Goal: Task Accomplishment & Management: Complete application form

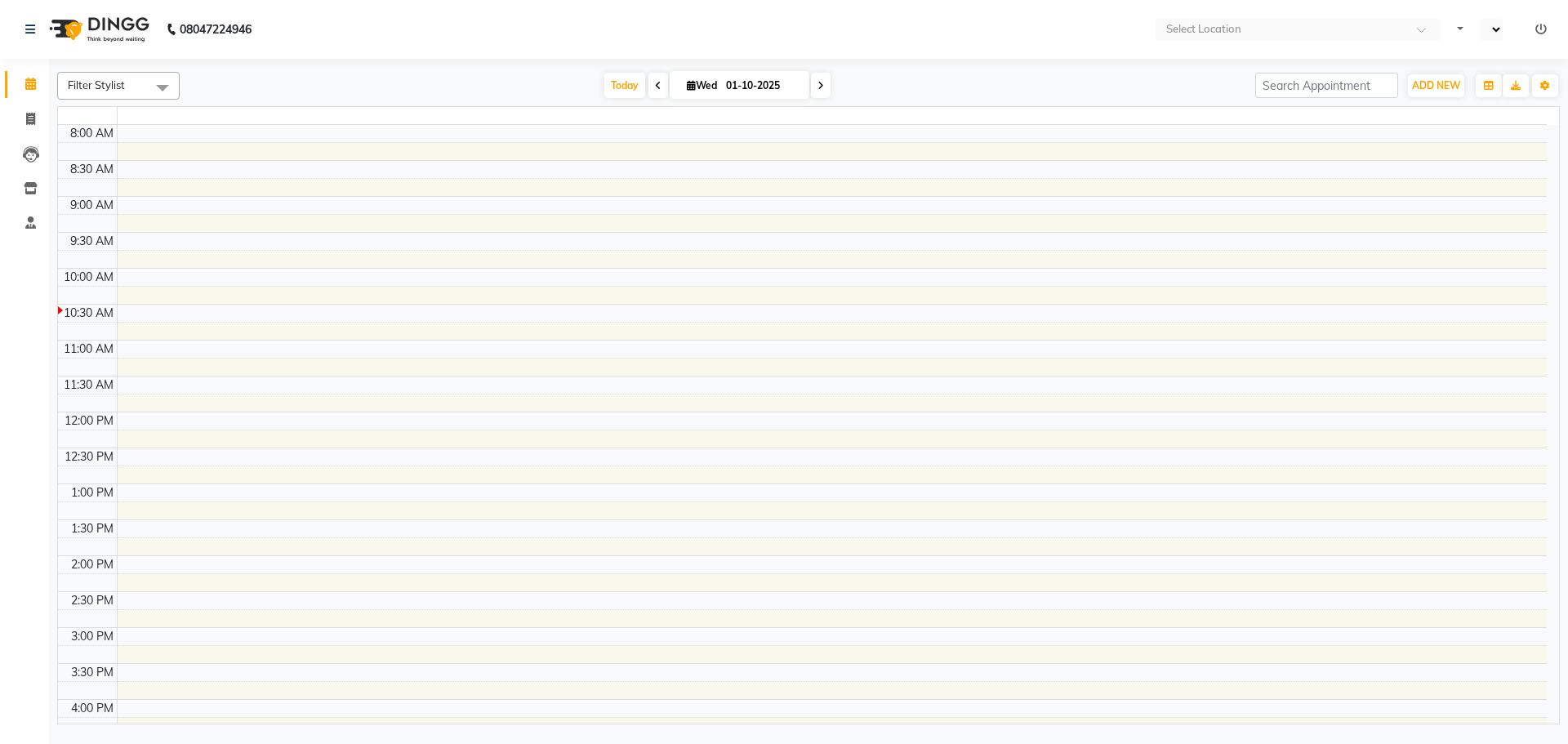
click at [763, 161] on td at bounding box center [831, 169] width 1429 height 18
select select "en"
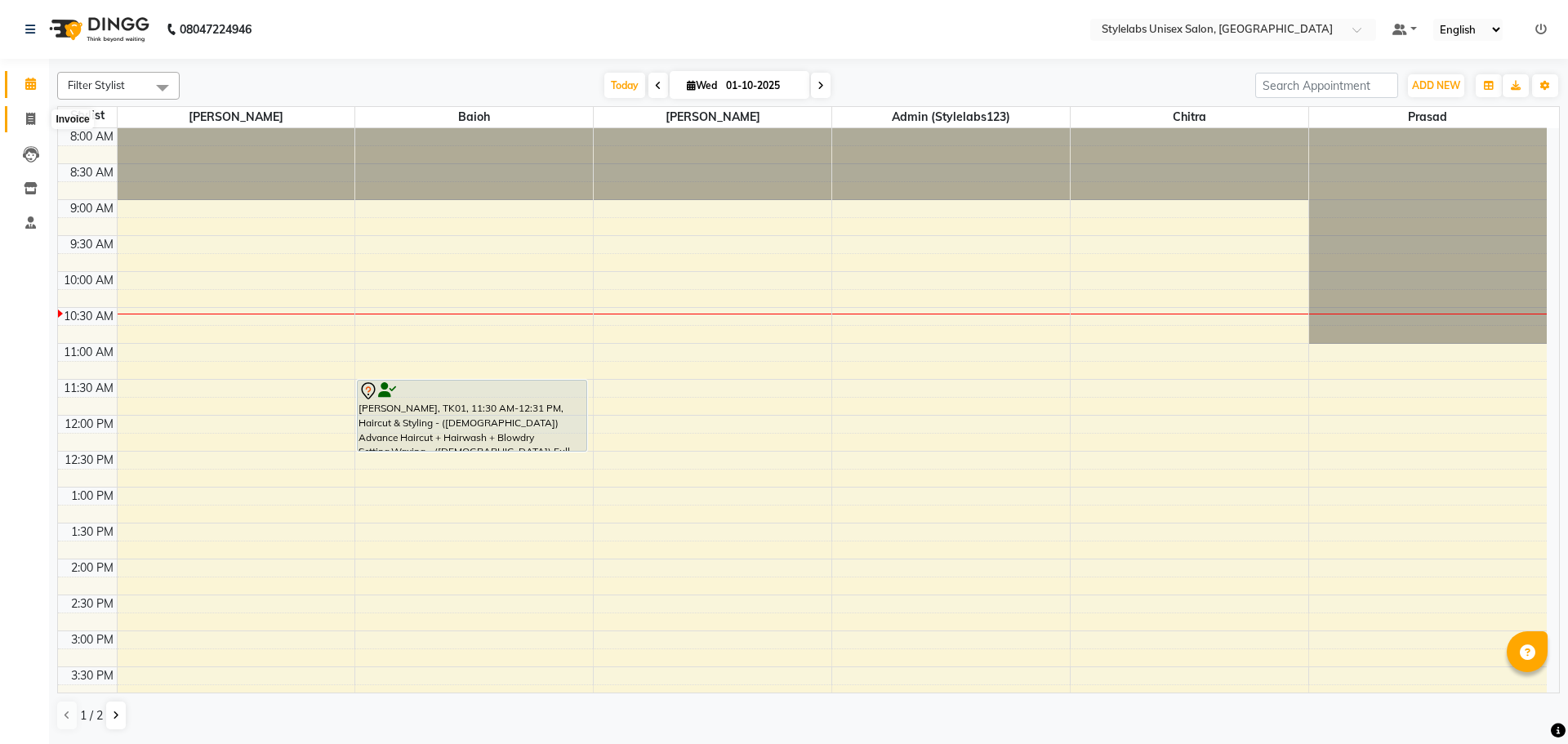
click at [34, 113] on icon at bounding box center [30, 119] width 9 height 12
select select "service"
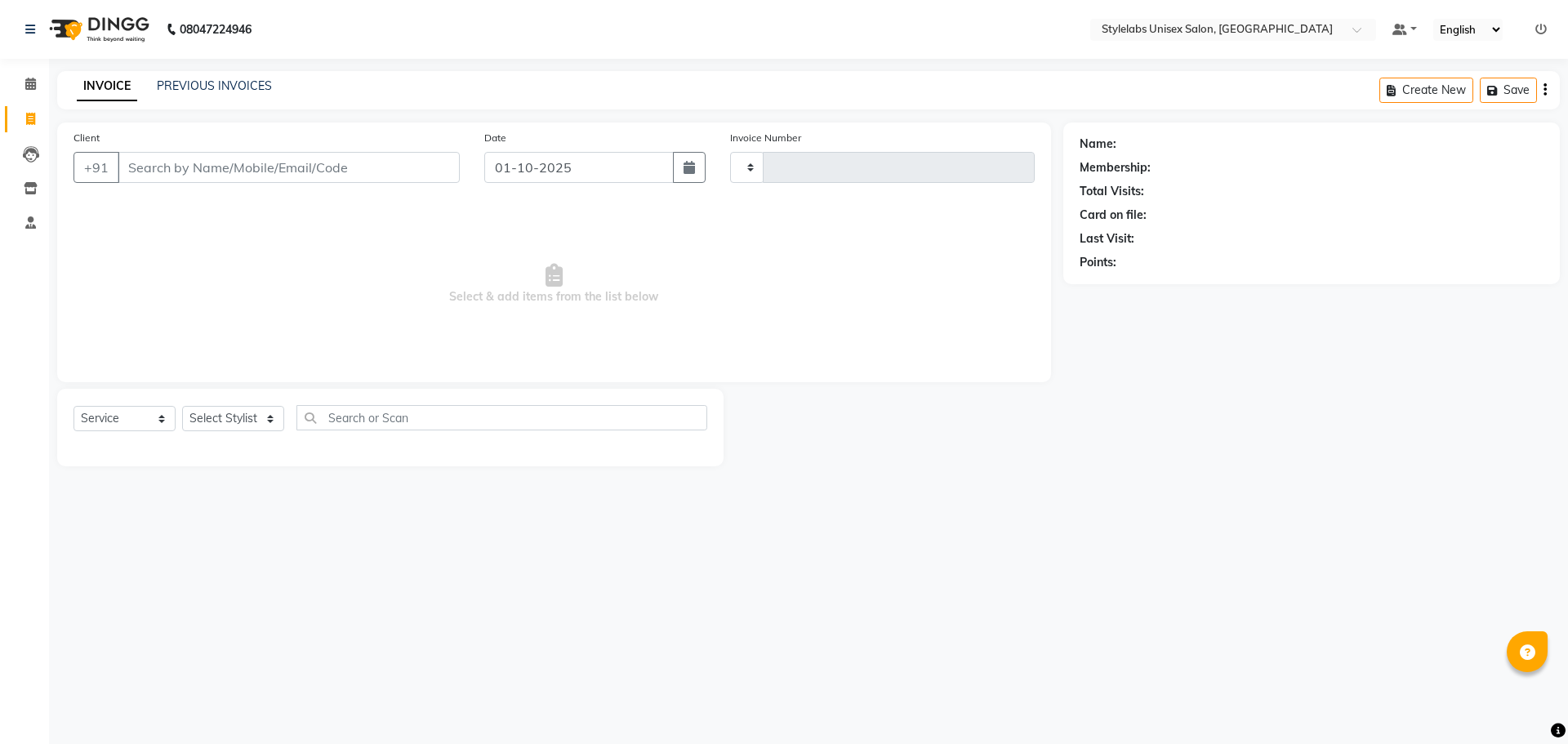
type input "2186"
select select "6674"
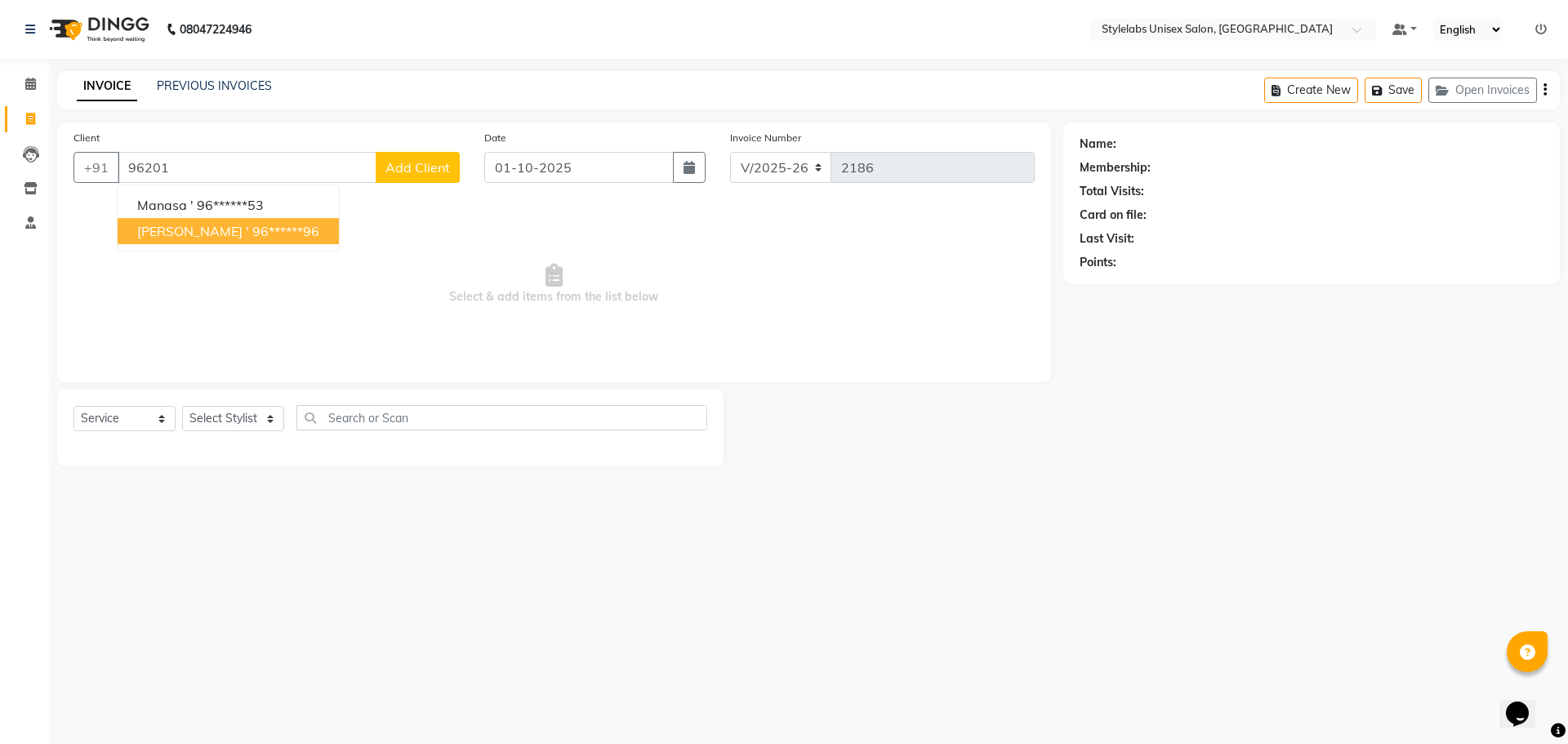
click at [189, 236] on button "pawan ' 96******96" at bounding box center [228, 231] width 221 height 27
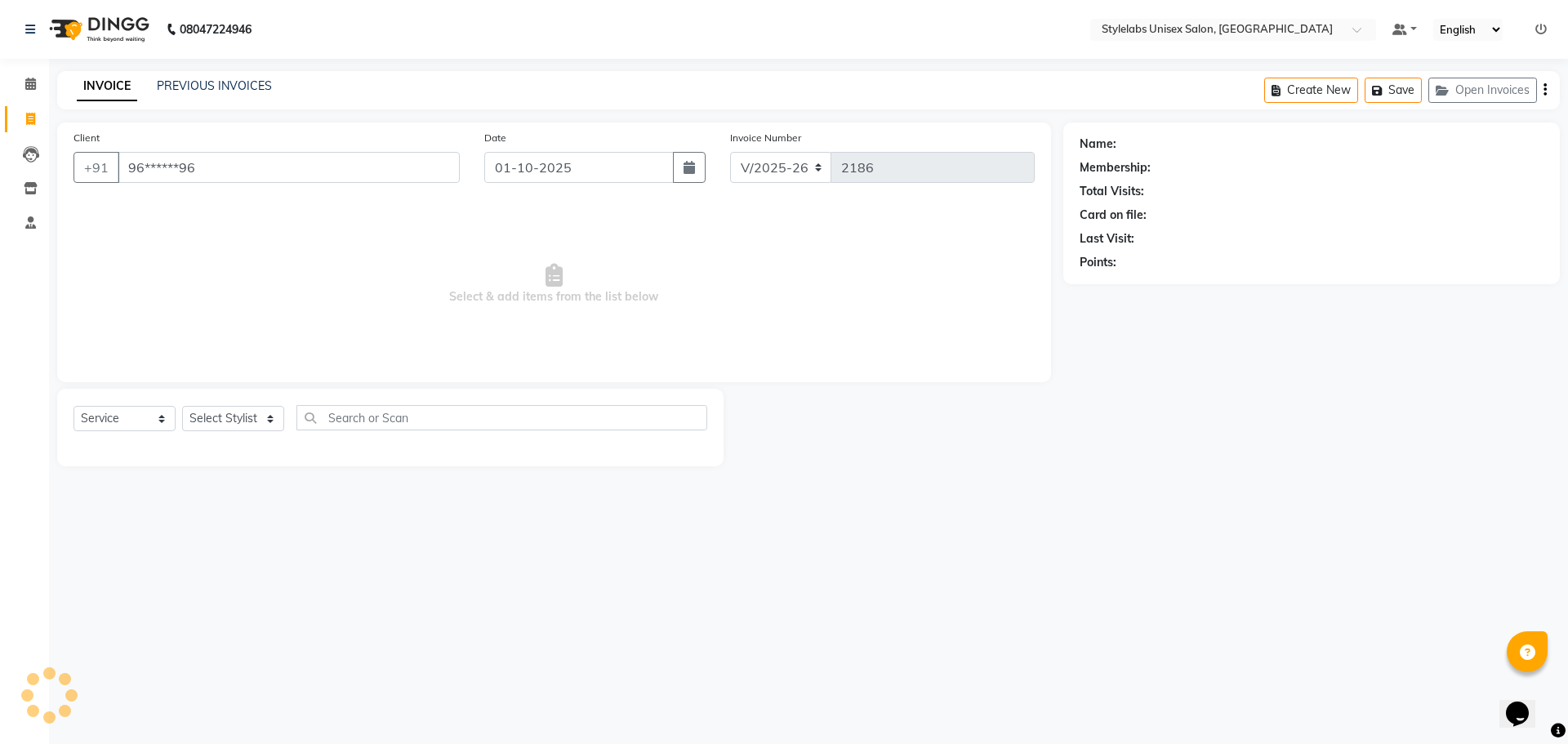
type input "96******96"
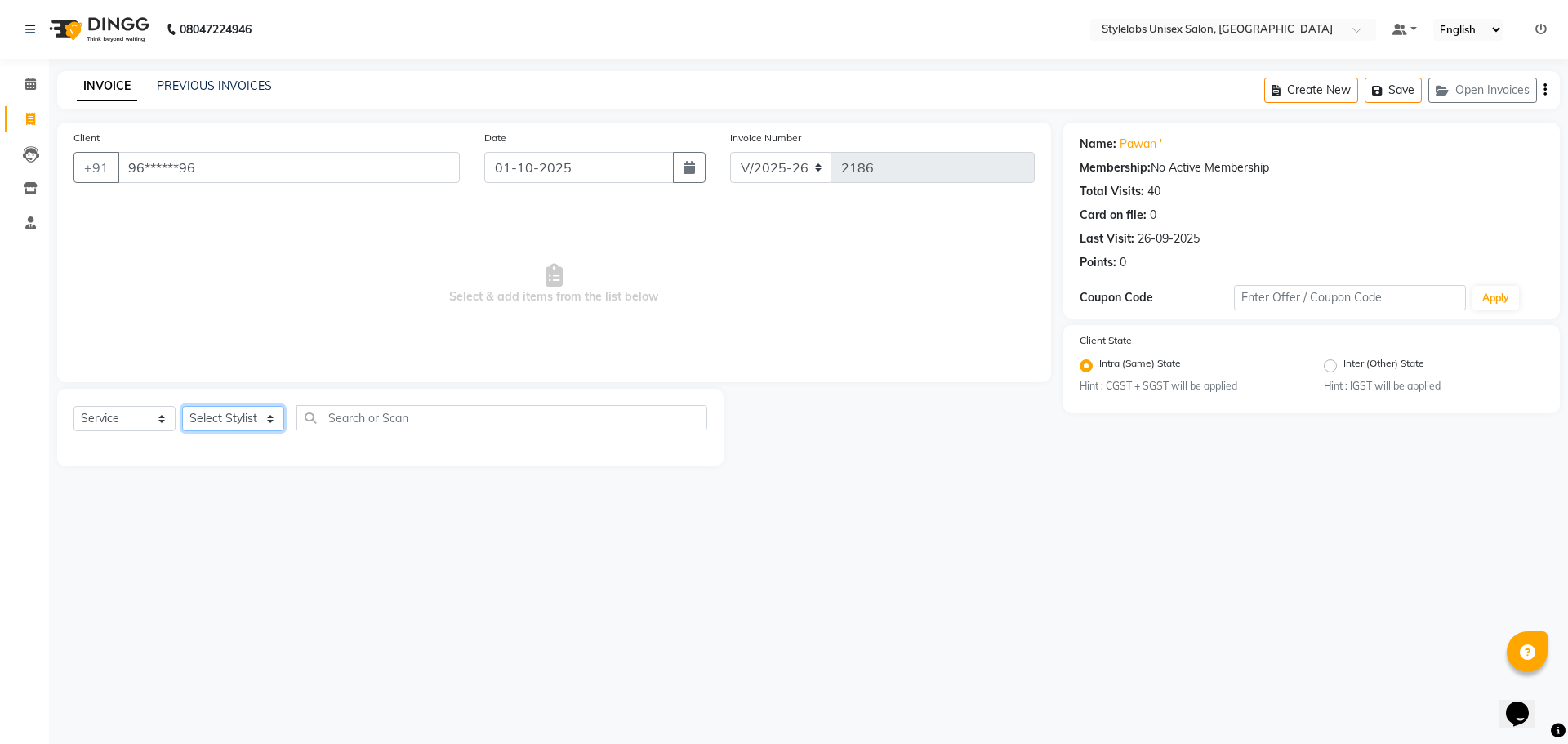
click at [271, 425] on select "Select Stylist Admin (stylelabs123) [PERSON_NAME] Chitra Manager Manager stylel…" at bounding box center [233, 419] width 102 height 26
click at [182, 406] on select "Select Stylist Admin (stylelabs123) [PERSON_NAME] Chitra Manager Manager stylel…" at bounding box center [233, 419] width 102 height 26
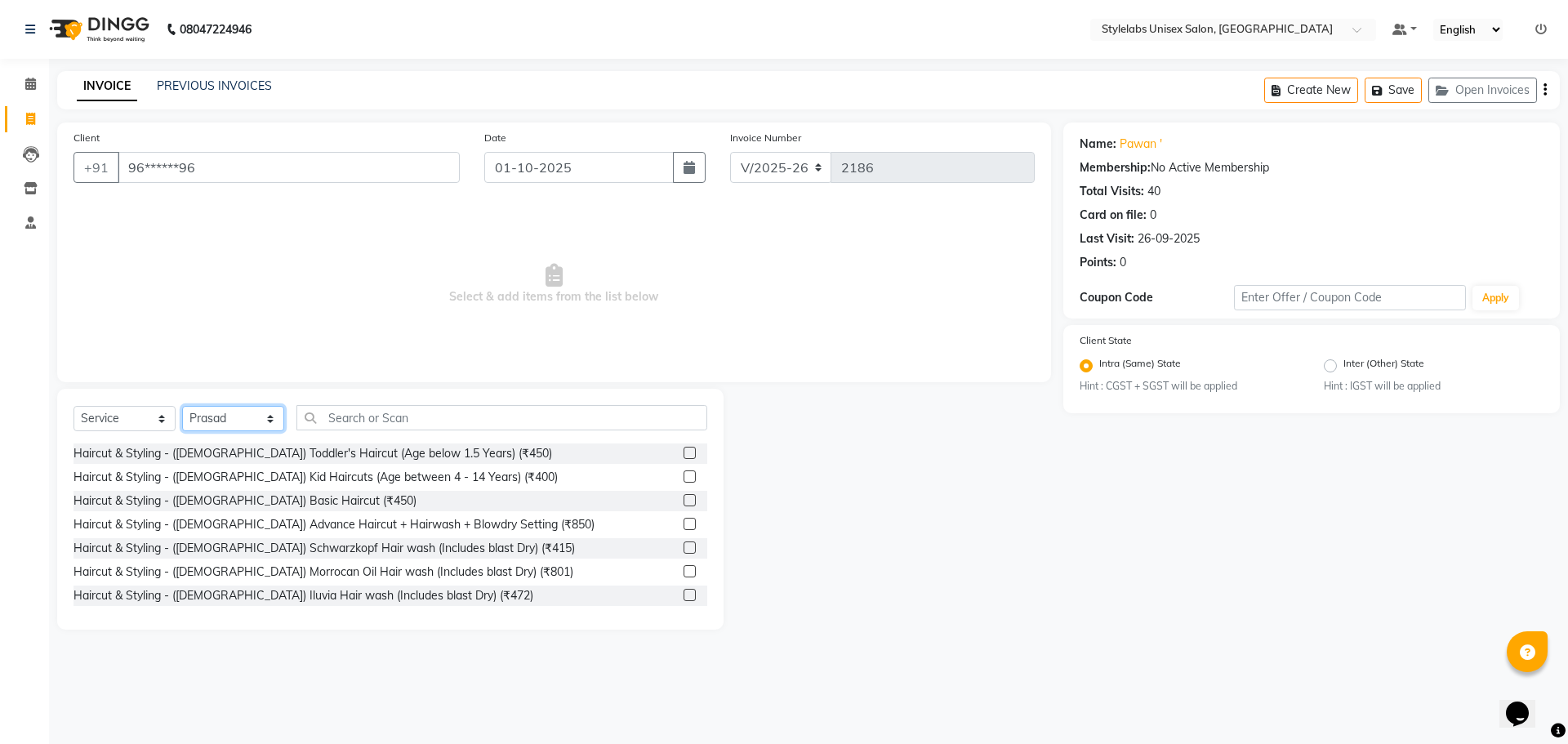
click at [274, 414] on select "Select Stylist Admin (stylelabs123) [PERSON_NAME] Chitra Manager Manager stylel…" at bounding box center [233, 419] width 102 height 26
select select "58901"
click at [182, 406] on select "Select Stylist Admin (stylelabs123) [PERSON_NAME] Chitra Manager Manager stylel…" at bounding box center [233, 419] width 102 height 26
click at [428, 423] on input "text" at bounding box center [502, 418] width 411 height 26
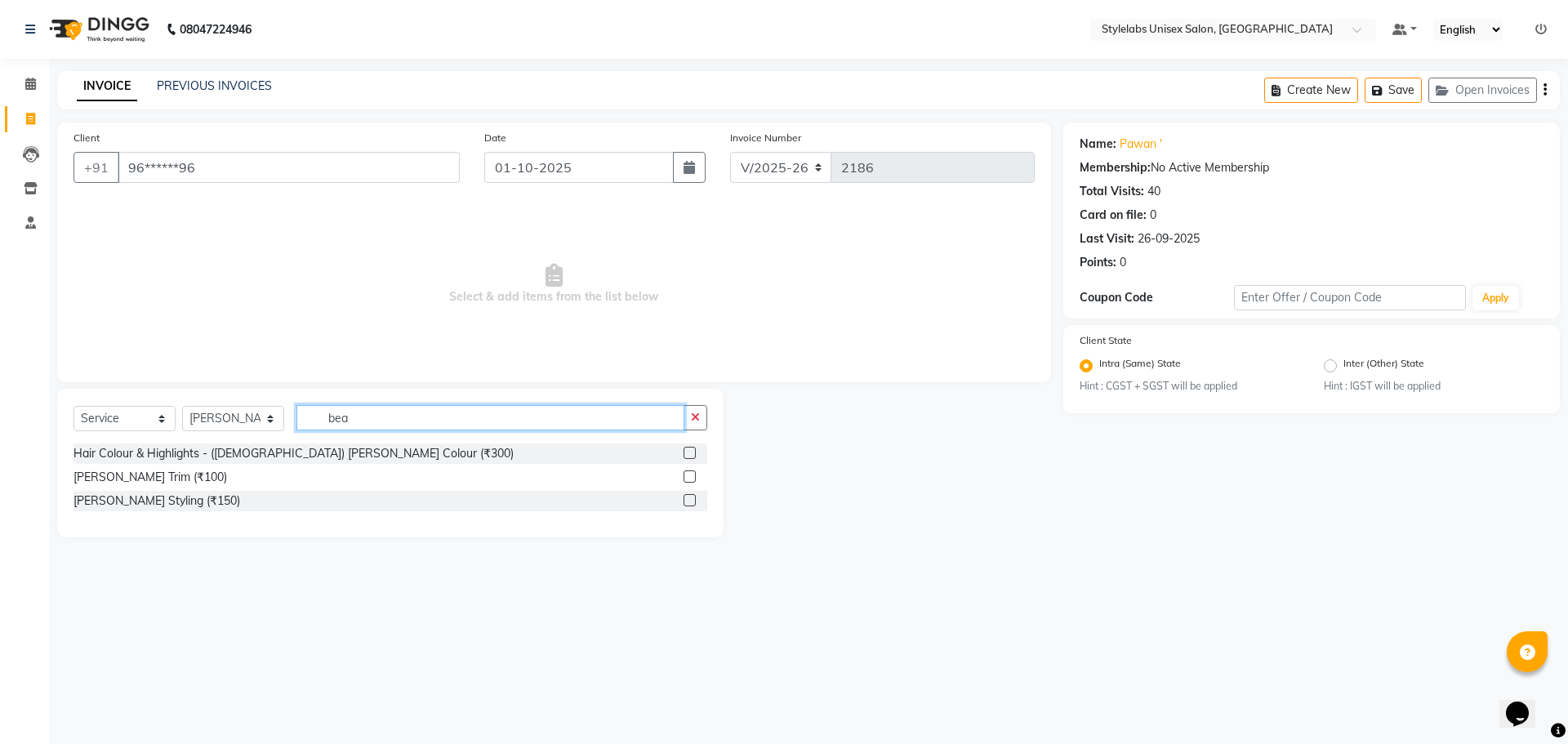
type input "bea"
click at [690, 469] on div at bounding box center [695, 477] width 24 height 21
click at [691, 478] on label at bounding box center [690, 476] width 12 height 12
click at [691, 478] on input "checkbox" at bounding box center [689, 477] width 11 height 11
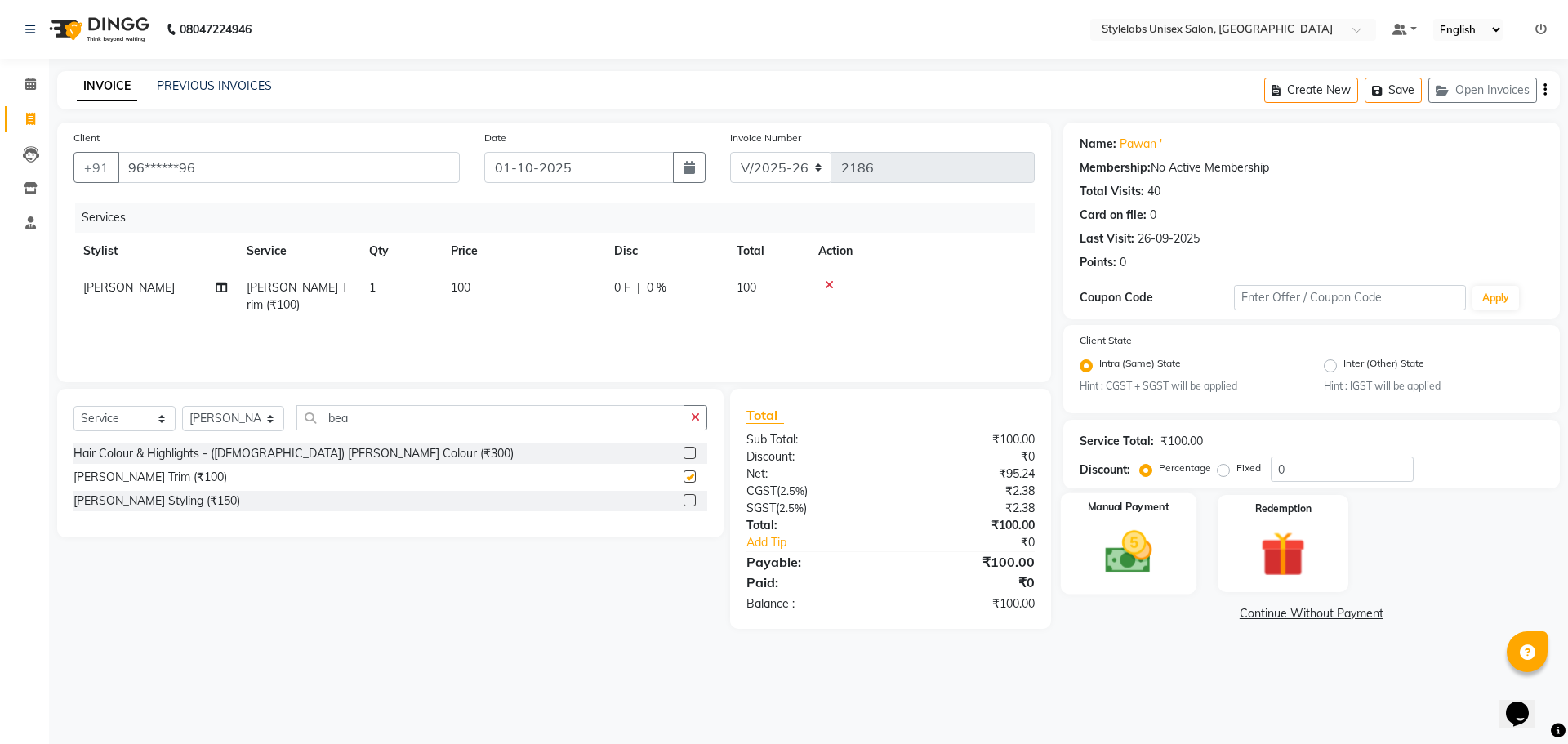
checkbox input "false"
click at [1123, 565] on img at bounding box center [1127, 553] width 76 height 54
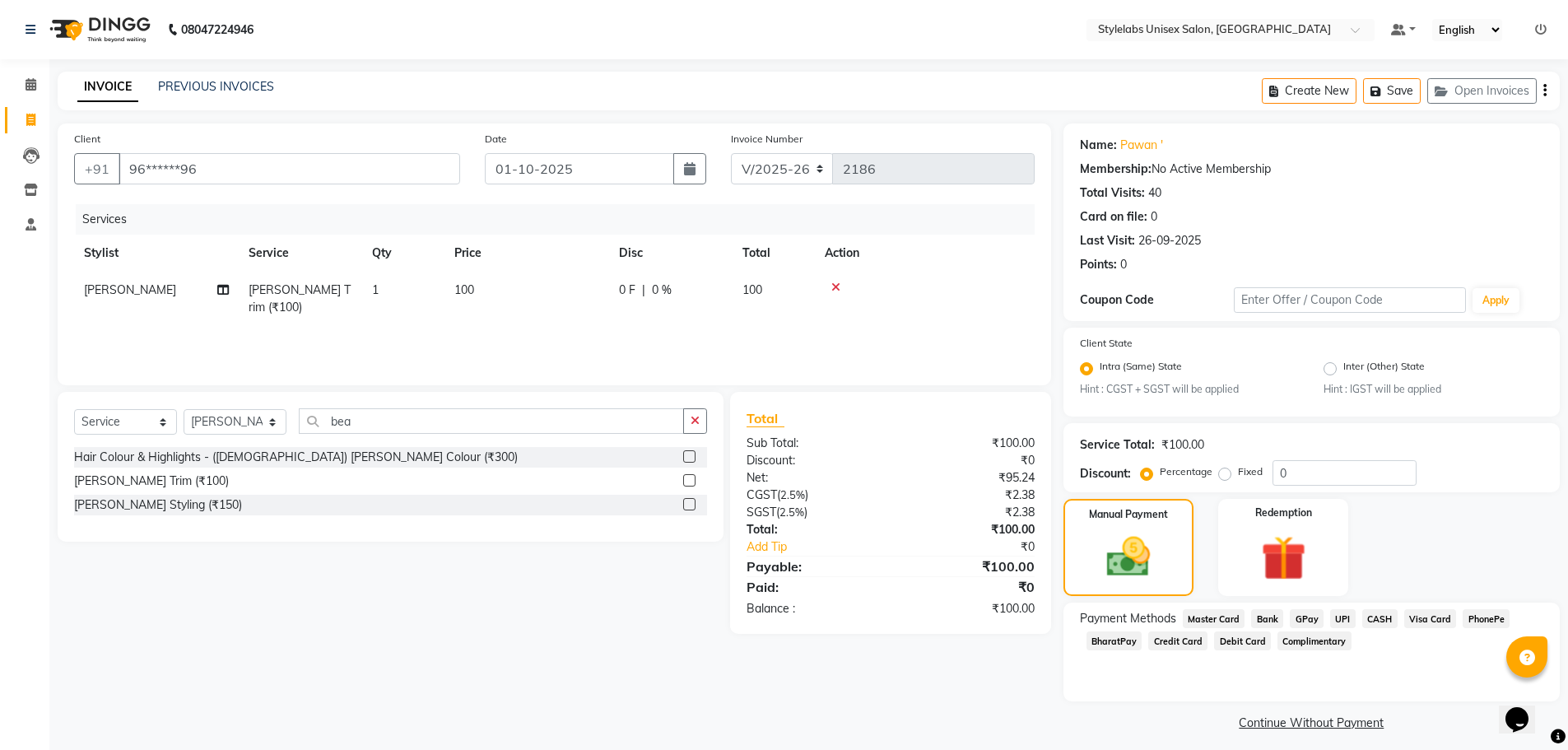
scroll to position [10, 0]
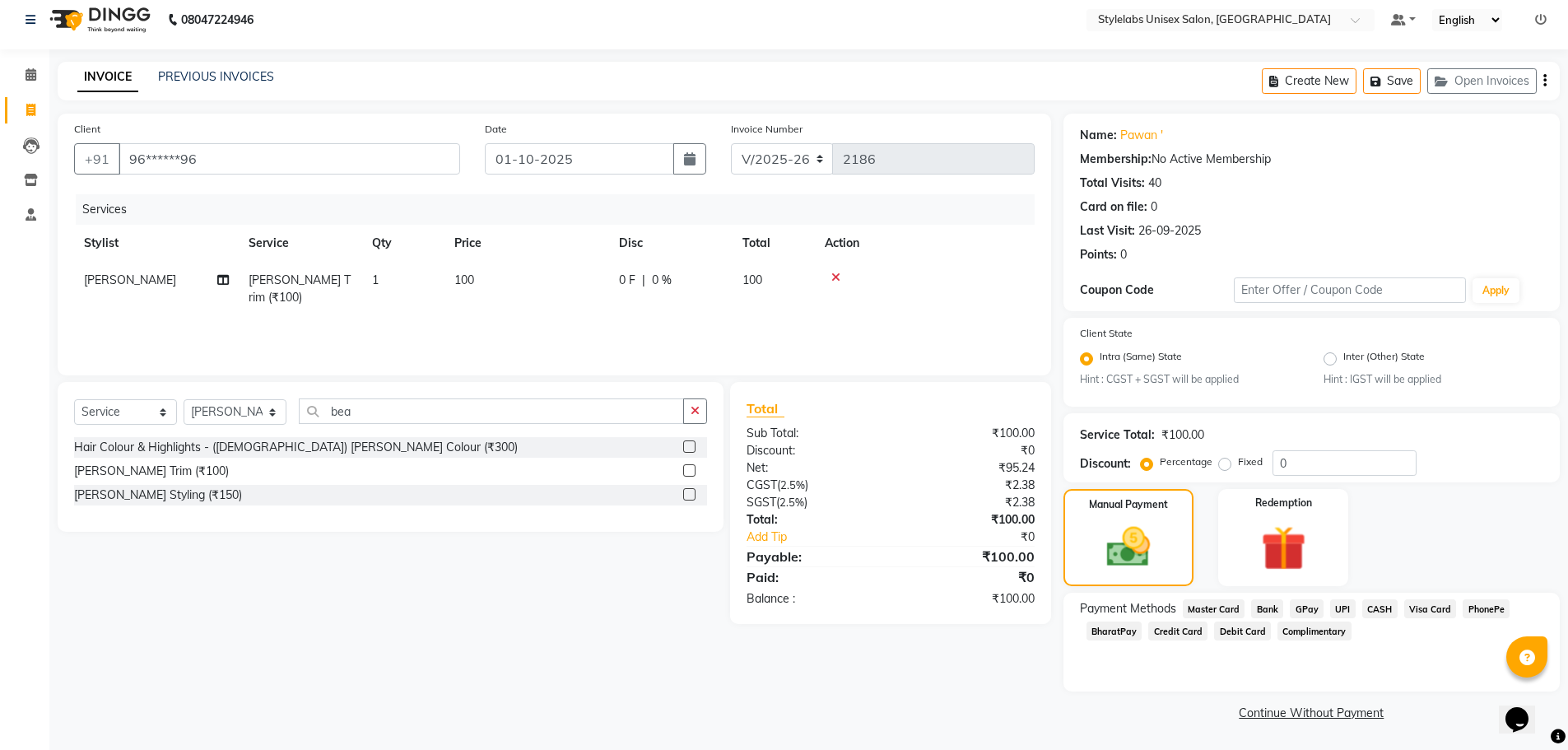
click at [1337, 608] on span "UPI" at bounding box center [1343, 608] width 26 height 19
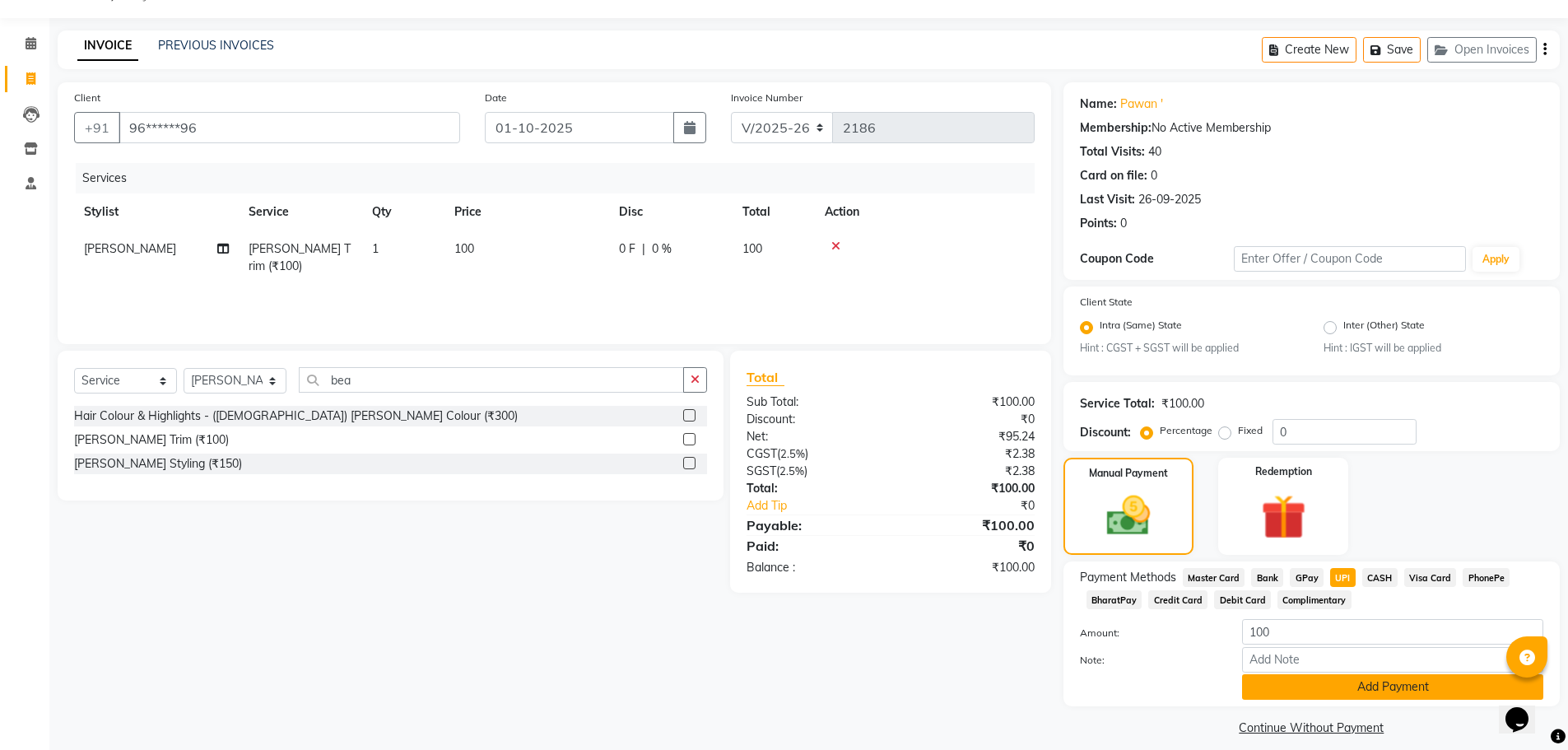
scroll to position [56, 0]
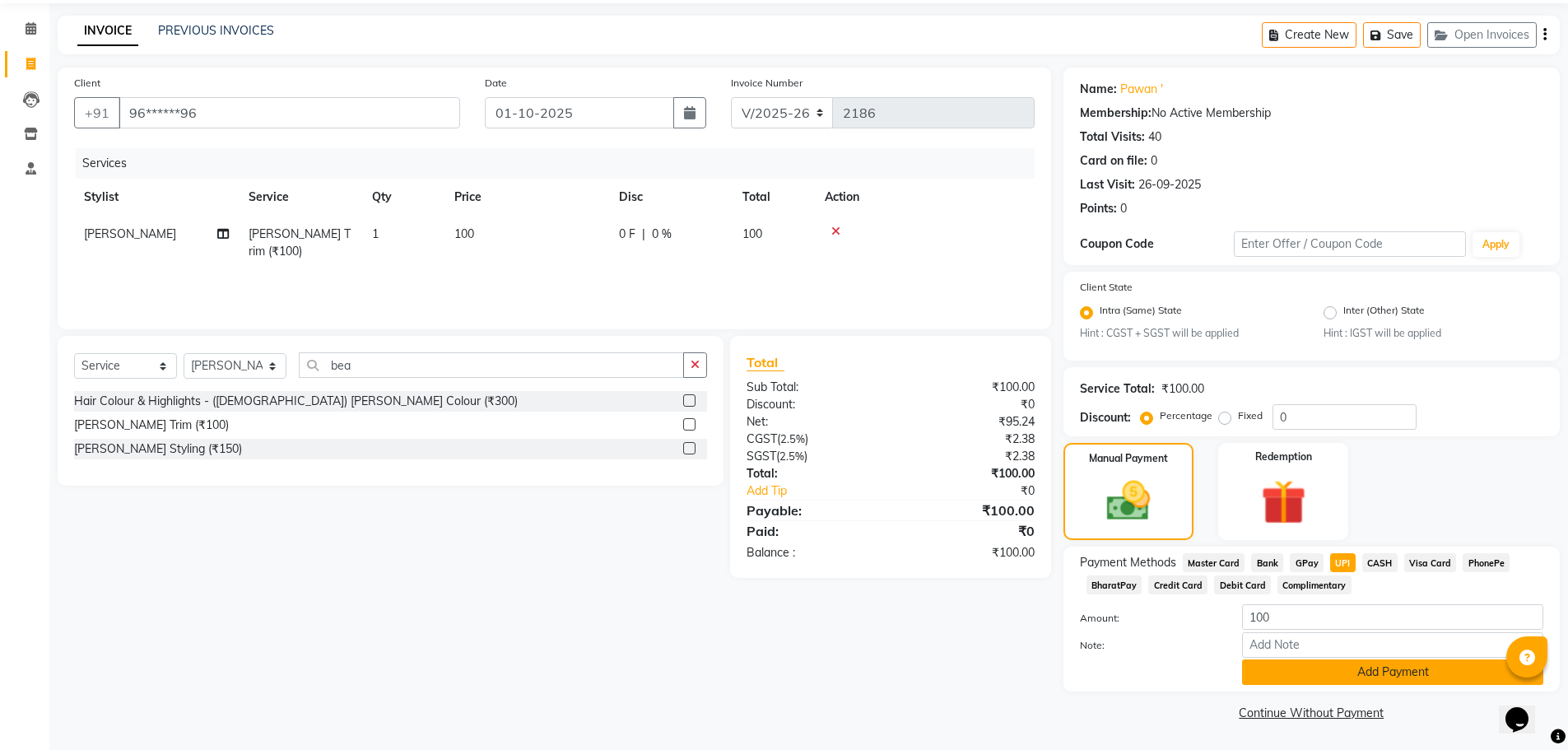
click at [1320, 671] on button "Add Payment" at bounding box center [1393, 673] width 302 height 26
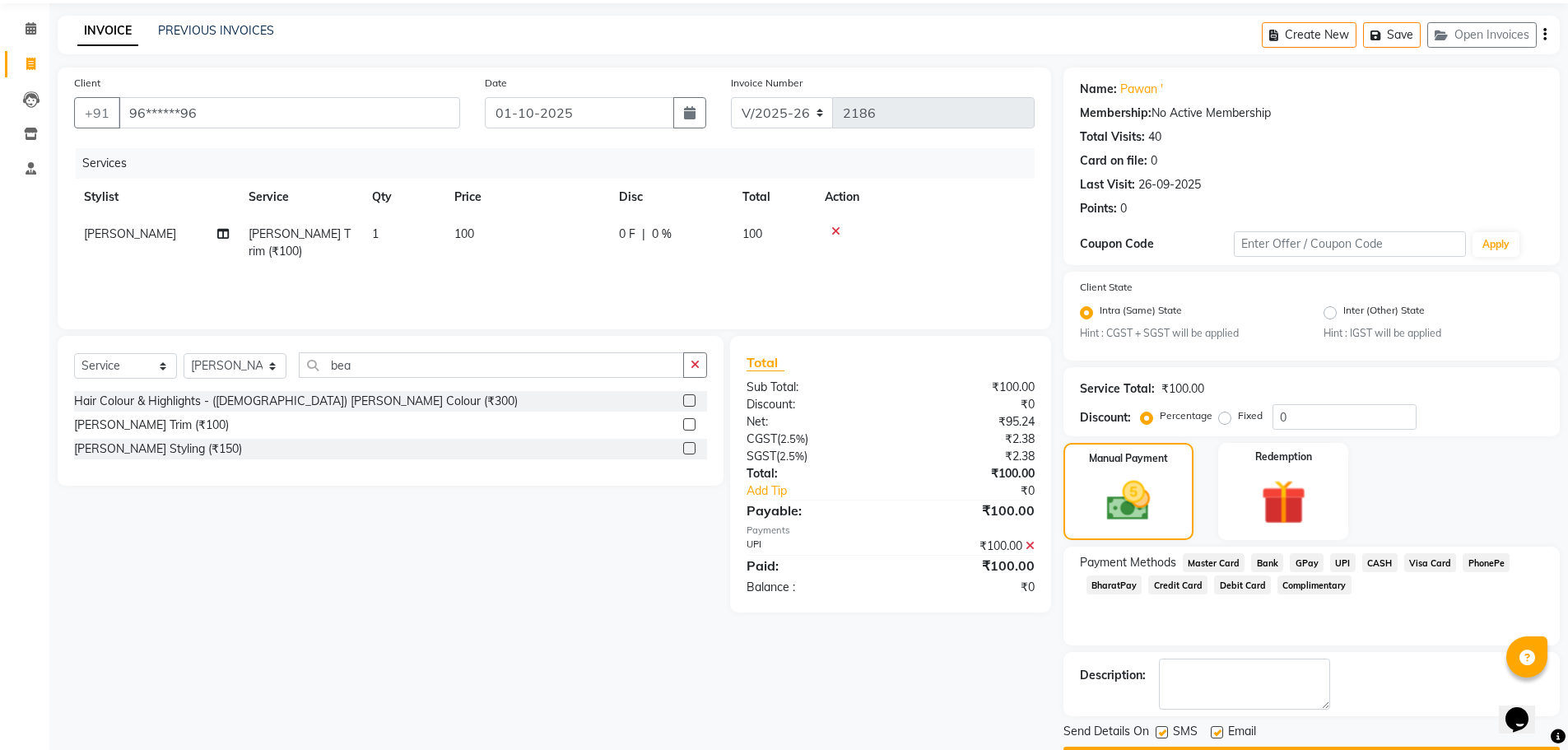
scroll to position [103, 0]
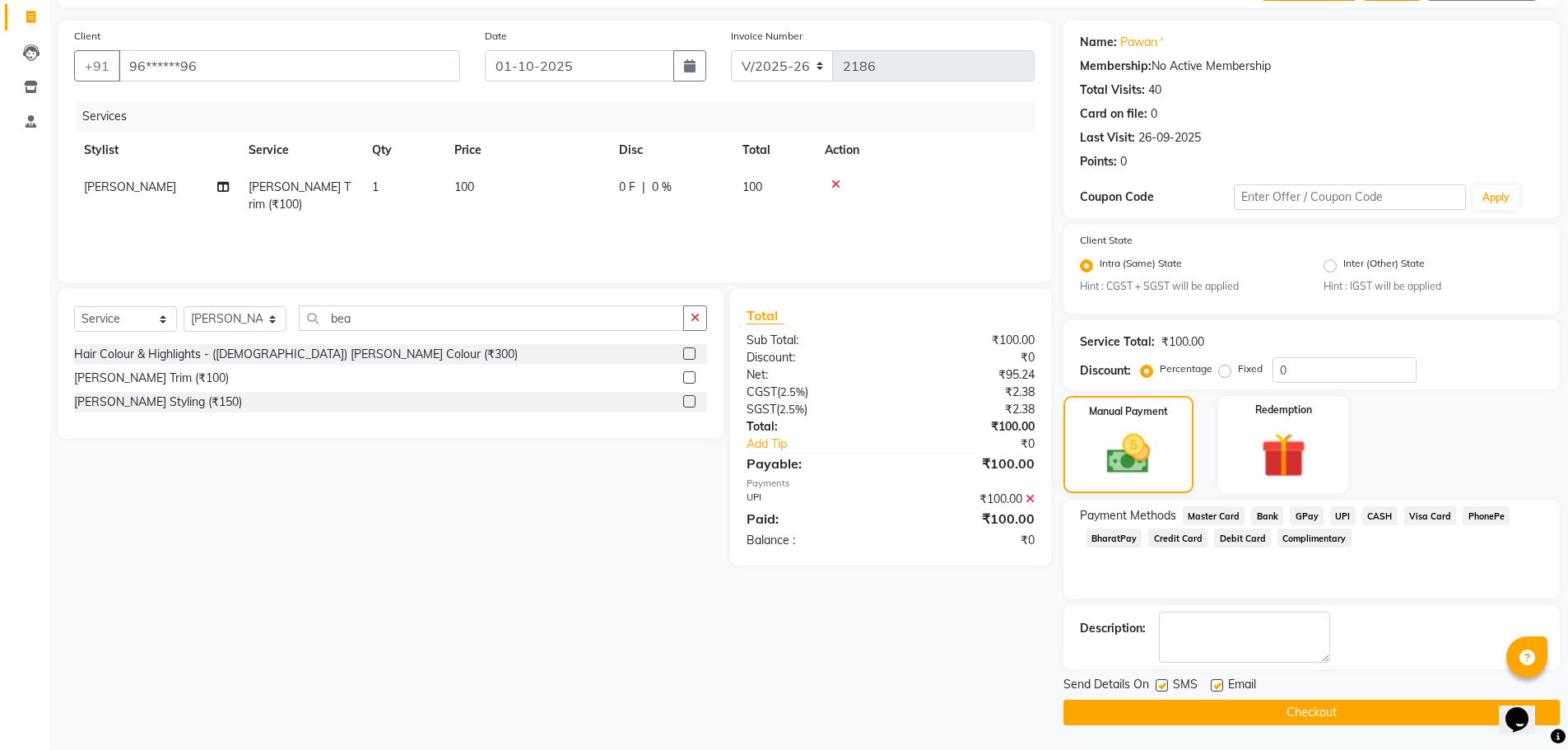
click at [1292, 709] on button "Checkout" at bounding box center [1311, 713] width 497 height 26
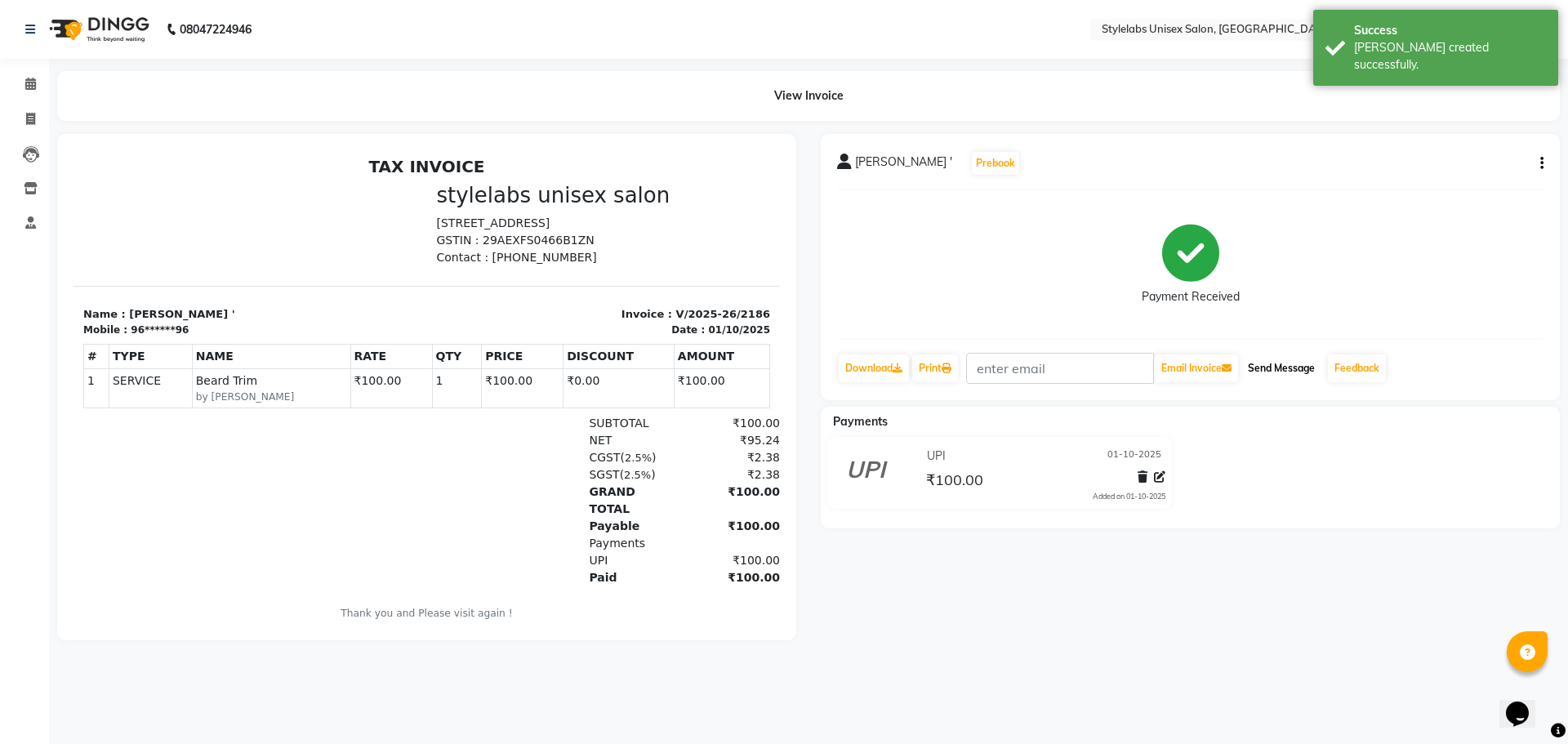
click at [1286, 363] on button "Send Message" at bounding box center [1281, 368] width 80 height 28
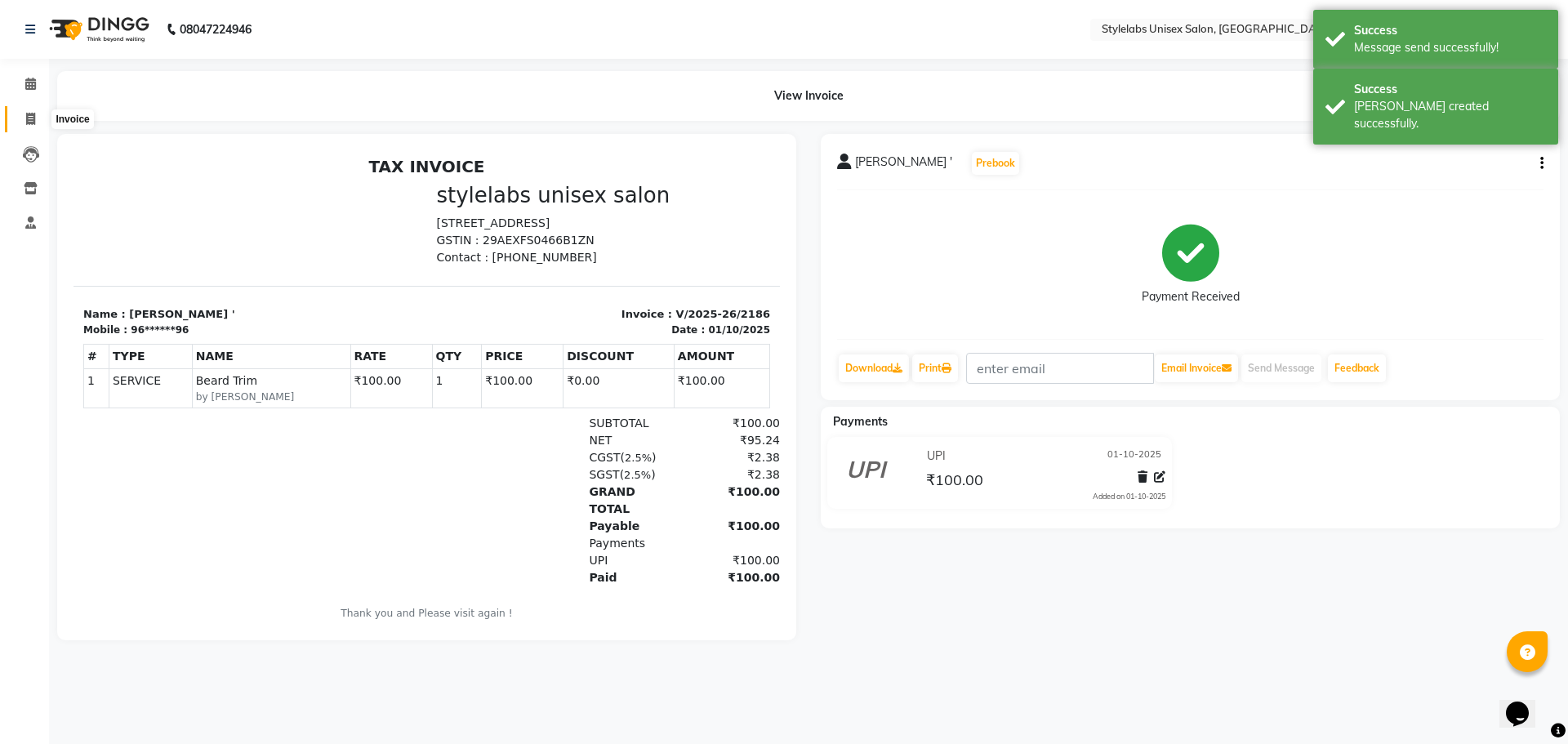
click at [36, 118] on span at bounding box center [30, 119] width 29 height 19
select select "service"
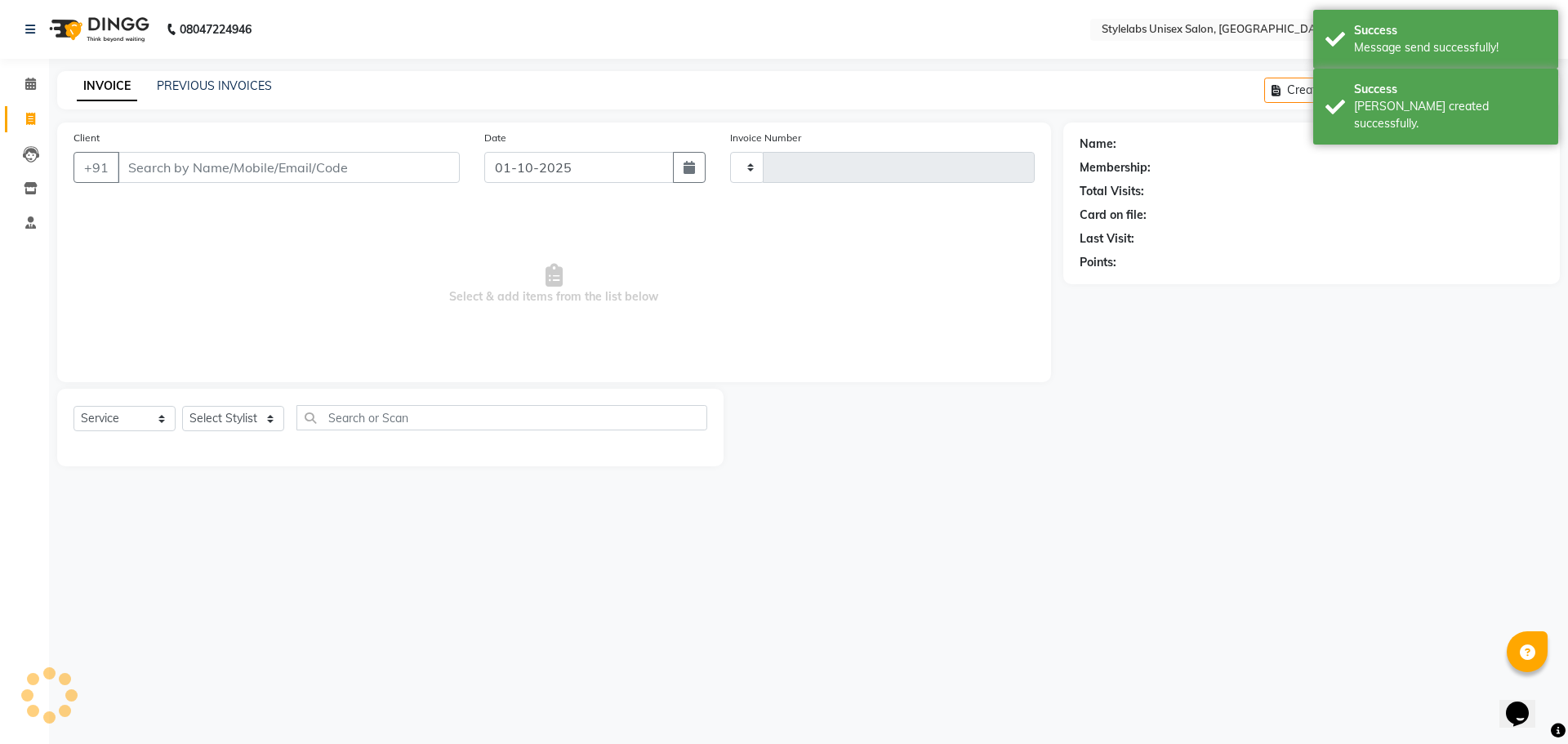
type input "2187"
select select "6674"
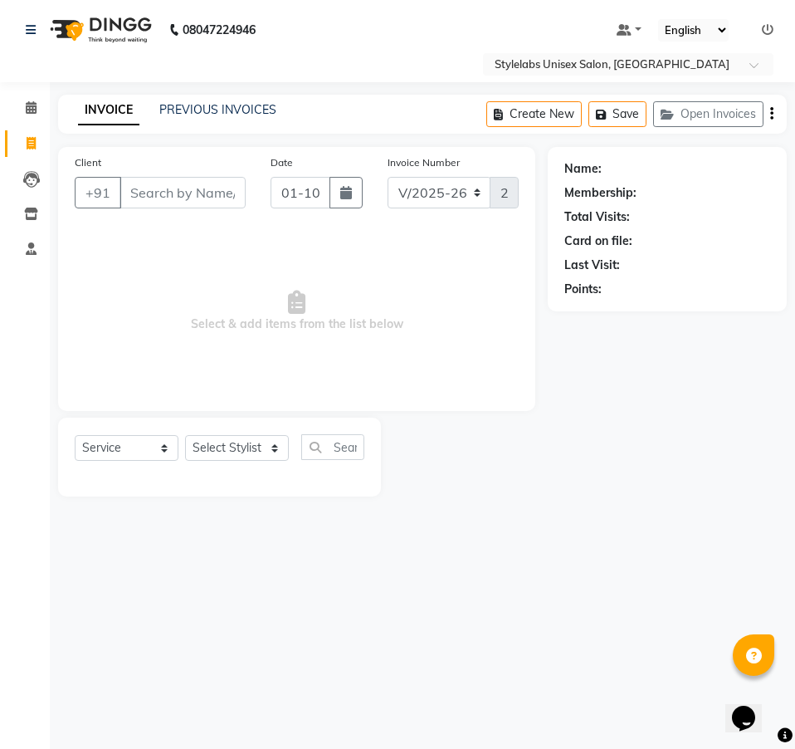
click at [628, 349] on div "Name: Membership: Total Visits: Card on file: Last Visit: Points:" at bounding box center [674, 321] width 252 height 349
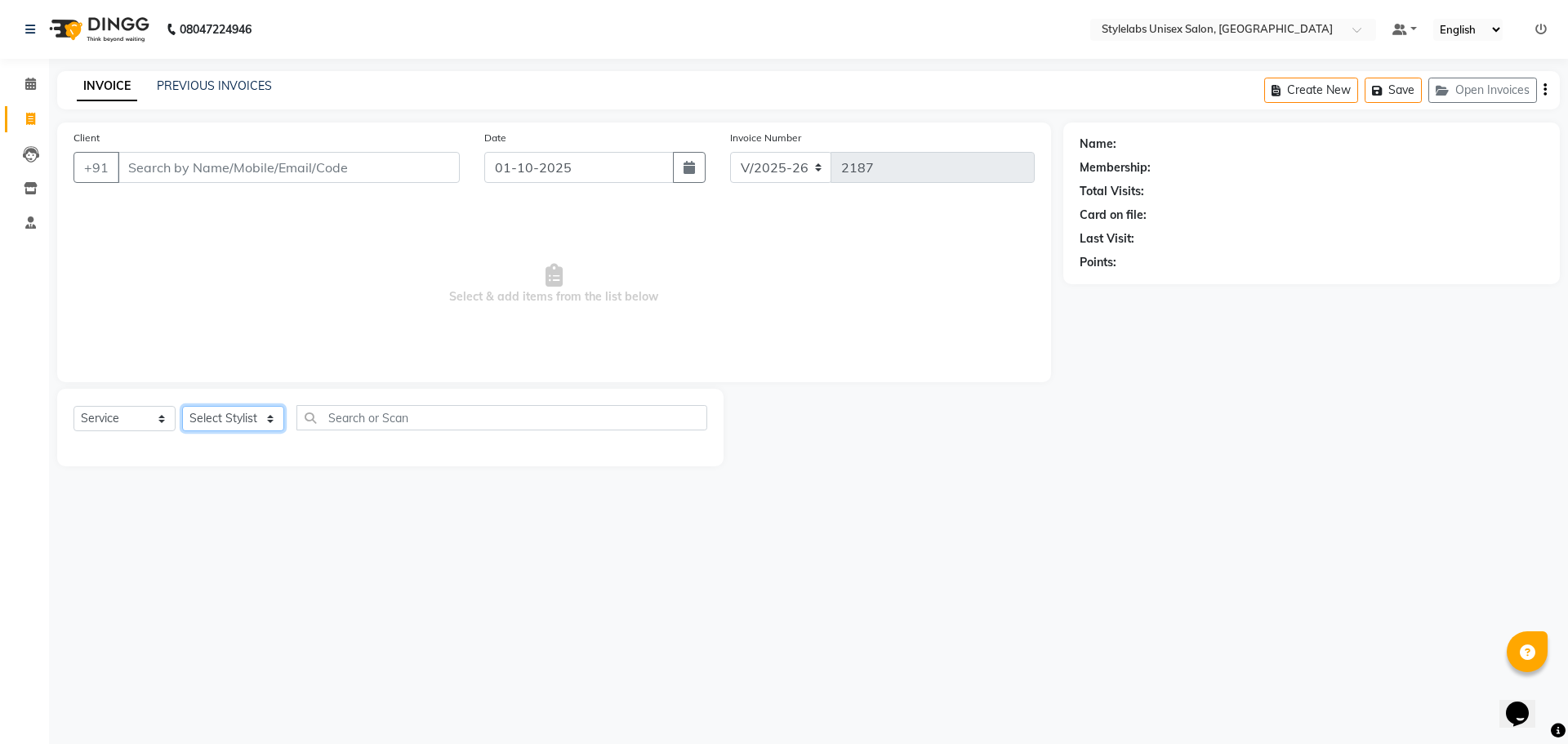
drag, startPoint x: 264, startPoint y: 406, endPoint x: 259, endPoint y: 429, distance: 23.5
click at [263, 411] on select "Select Stylist Admin (stylelabs123) [PERSON_NAME] Chitra Manager Manager stylel…" at bounding box center [233, 419] width 102 height 26
select select "58901"
click at [182, 406] on select "Select Stylist Admin (stylelabs123) [PERSON_NAME] Chitra Manager Manager stylel…" at bounding box center [233, 419] width 102 height 26
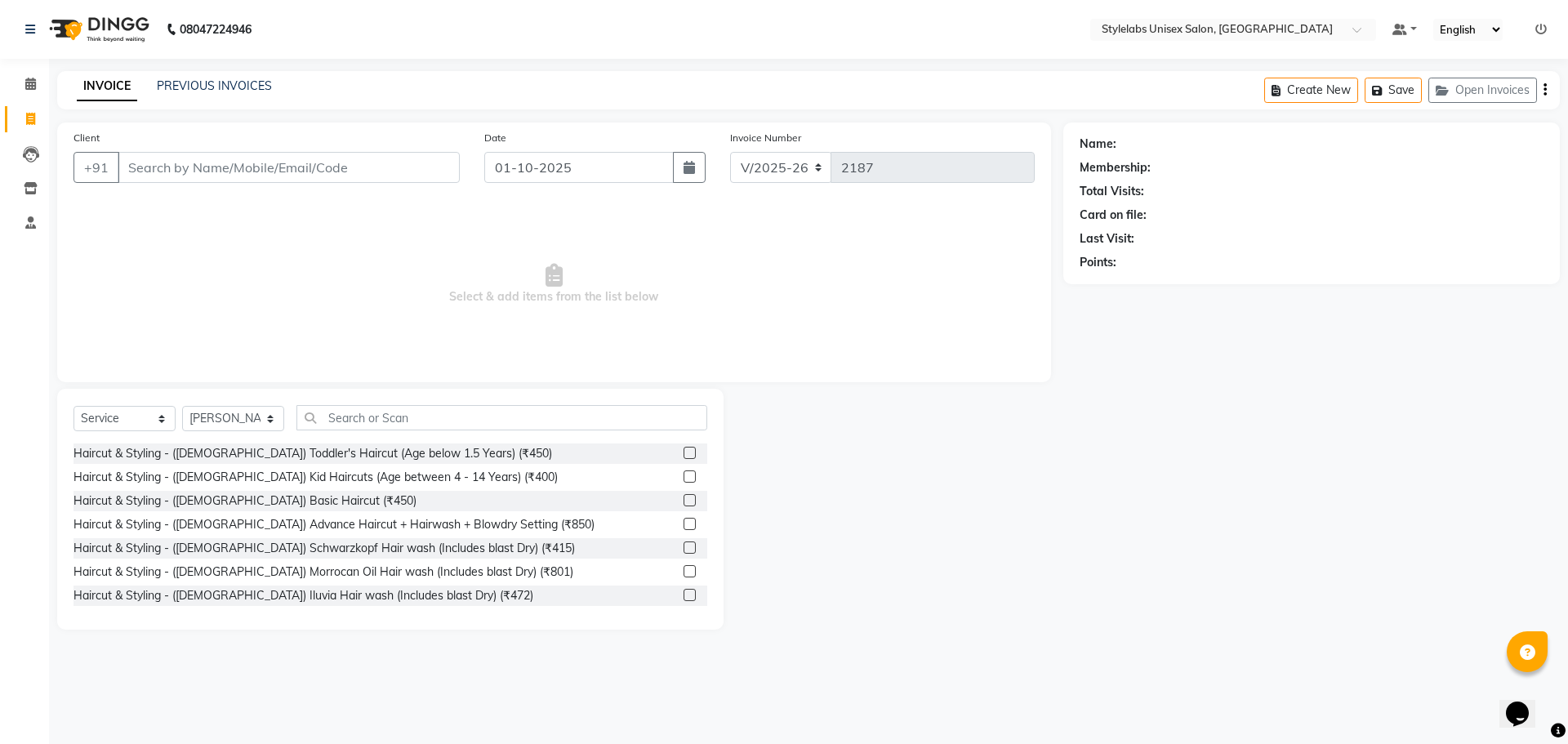
drag, startPoint x: 368, startPoint y: 400, endPoint x: 357, endPoint y: 421, distance: 23.7
click at [365, 405] on div "Select Service Product Membership Package Voucher Prepaid Gift Card Select Styl…" at bounding box center [390, 509] width 666 height 241
click at [357, 421] on input "text" at bounding box center [502, 418] width 411 height 26
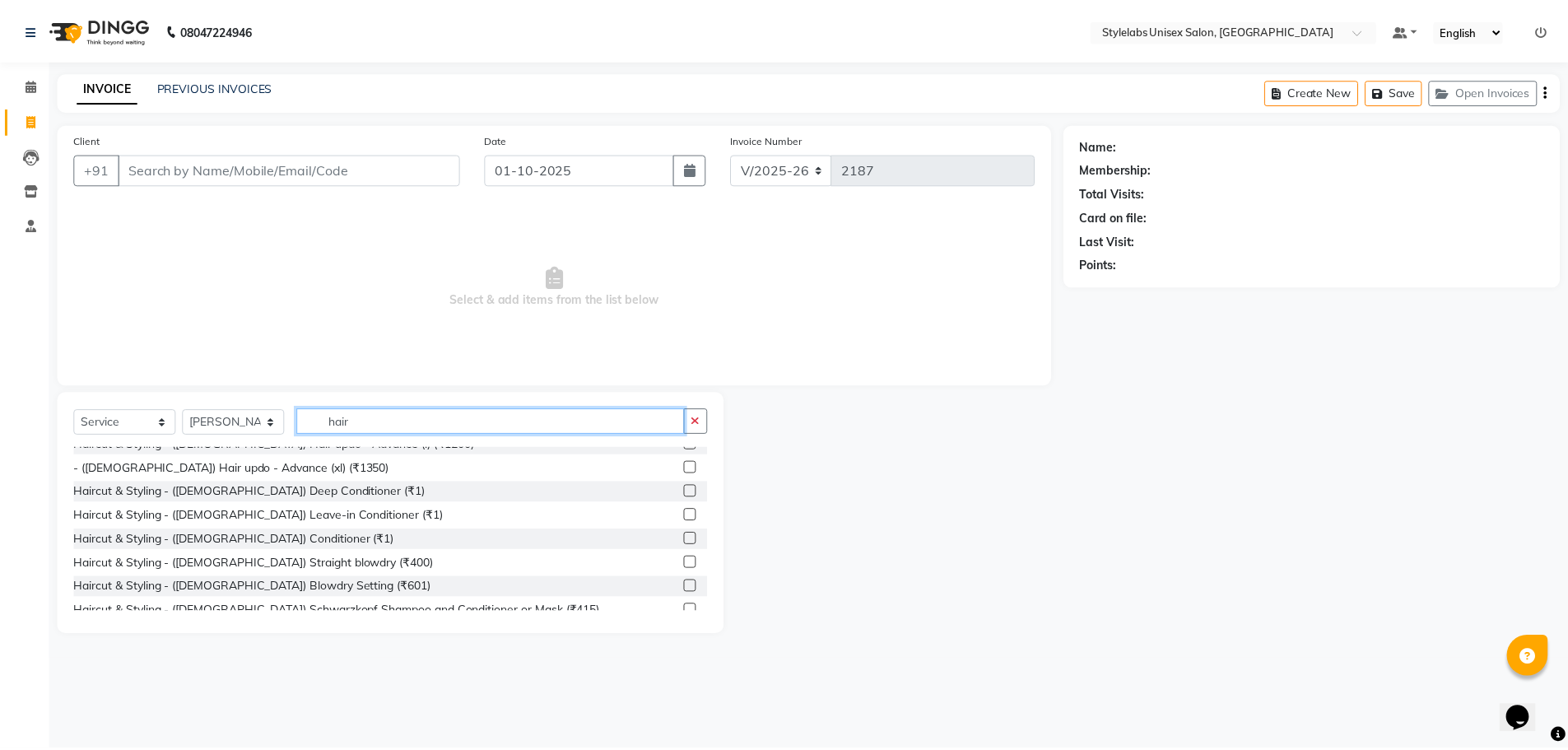
scroll to position [1030, 0]
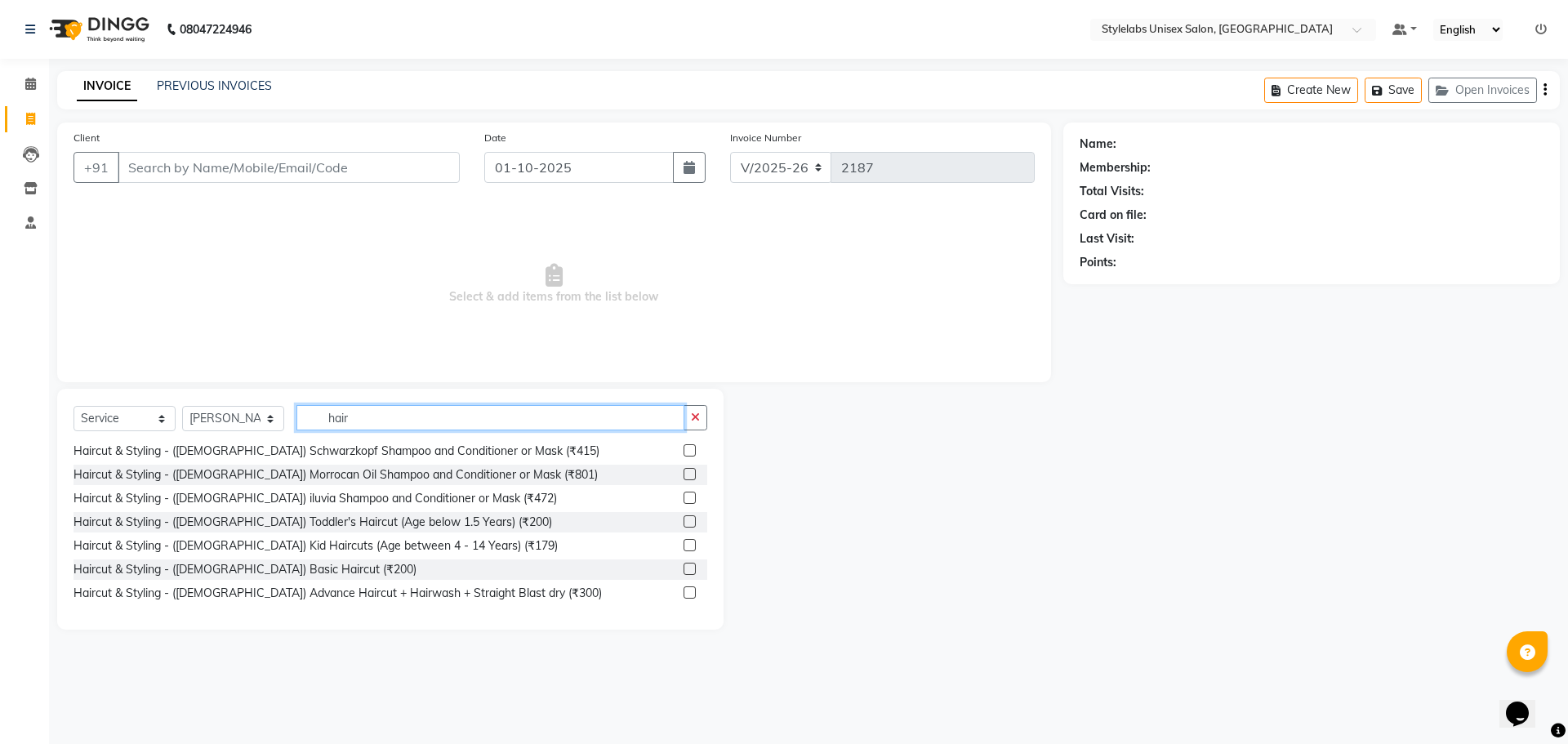
type input "hair"
drag, startPoint x: 674, startPoint y: 596, endPoint x: 666, endPoint y: 577, distance: 20.6
click at [668, 588] on div "Haircut & Styling - ([DEMOGRAPHIC_DATA]) Advance Haircut + Hairwash + Straight …" at bounding box center [391, 593] width 633 height 21
click at [684, 592] on label at bounding box center [690, 592] width 12 height 12
click at [684, 592] on input "checkbox" at bounding box center [689, 593] width 11 height 11
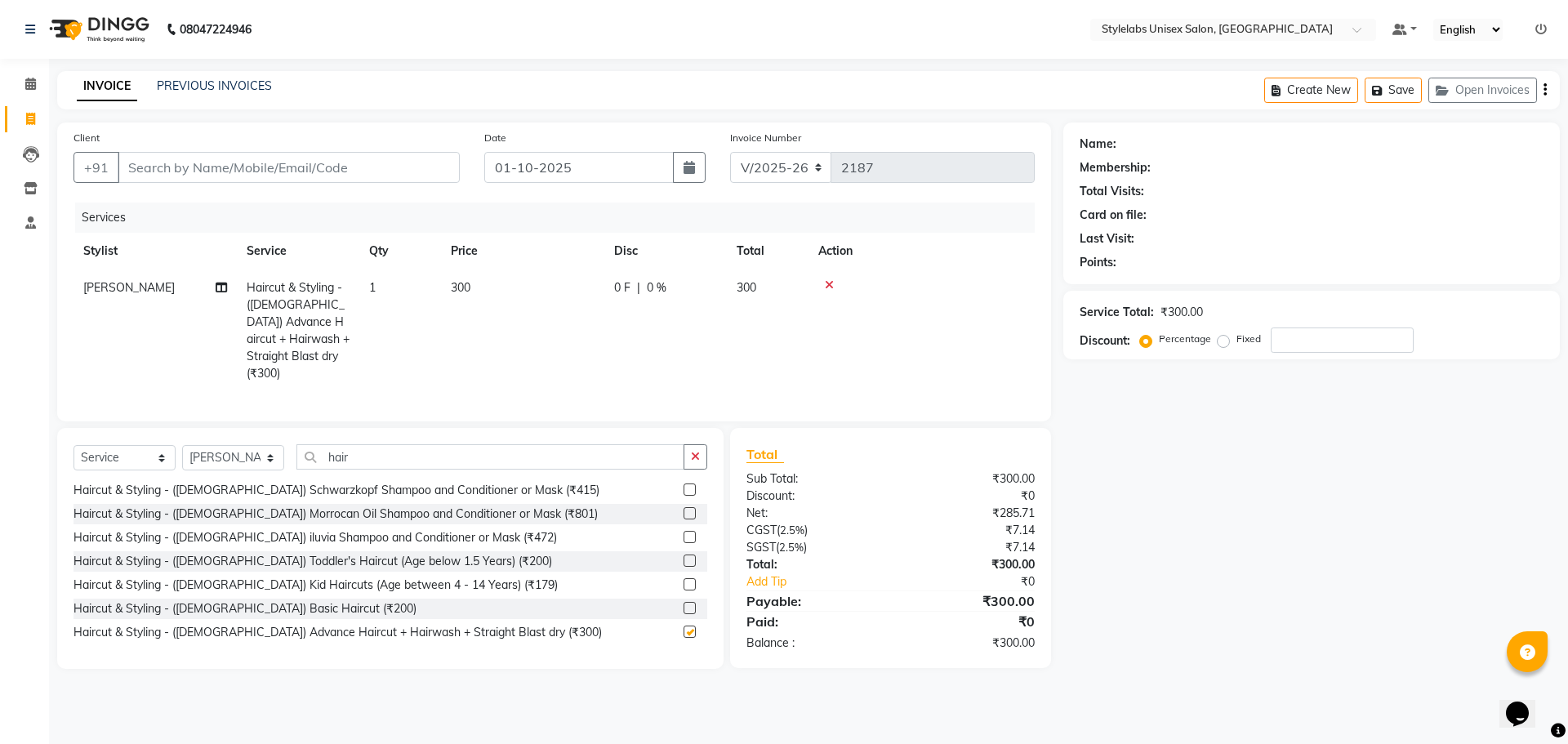
checkbox input "false"
click at [151, 146] on div "Client +91" at bounding box center [267, 162] width 411 height 67
click at [148, 176] on input "Client" at bounding box center [289, 167] width 342 height 31
type input "9"
type input "0"
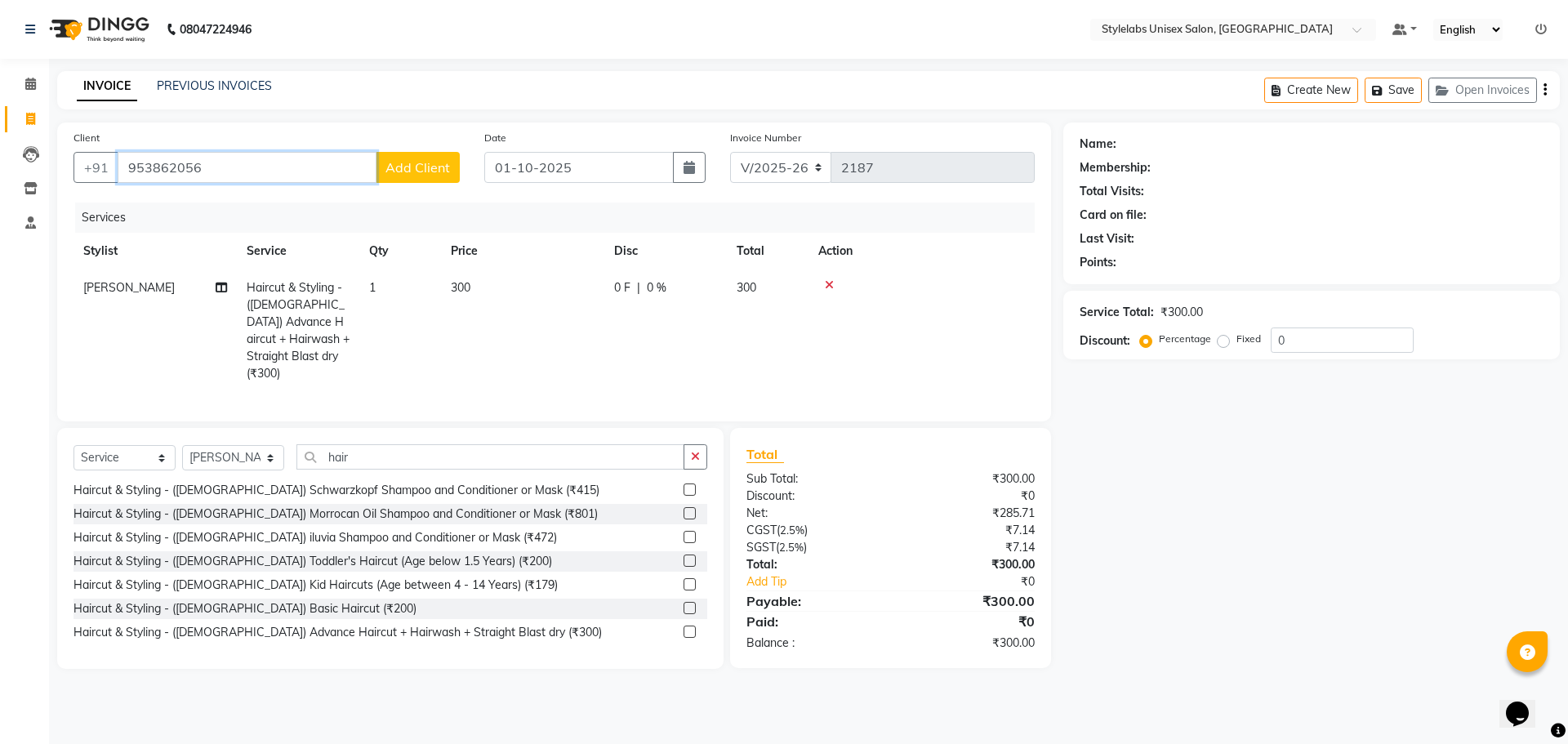
type input "953862056"
click at [401, 169] on span "Add Client" at bounding box center [418, 167] width 65 height 17
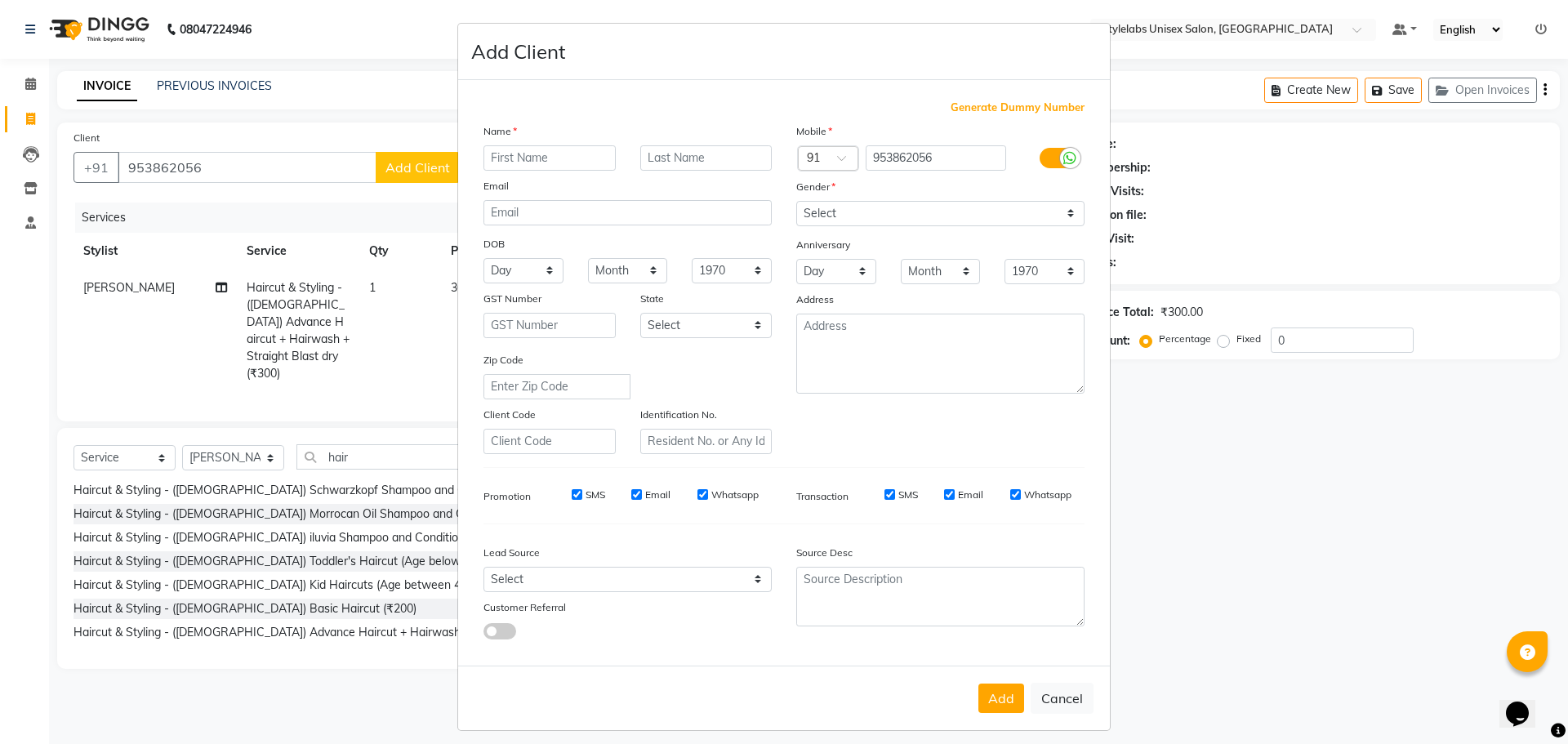
click at [233, 172] on ngb-modal-window "Add Client Generate Dummy Number Name Email DOB Day 01 02 03 04 05 06 07 08 09 …" at bounding box center [784, 372] width 1568 height 744
click at [231, 166] on ngb-modal-window "Add Client Generate Dummy Number Name Email DOB Day 01 02 03 04 05 06 07 08 09 …" at bounding box center [784, 372] width 1568 height 744
click at [228, 161] on ngb-modal-window "Add Client Generate Dummy Number Name Email DOB Day 01 02 03 04 05 06 07 08 09 …" at bounding box center [784, 372] width 1568 height 744
click at [1062, 710] on button "Cancel" at bounding box center [1062, 699] width 63 height 31
select select
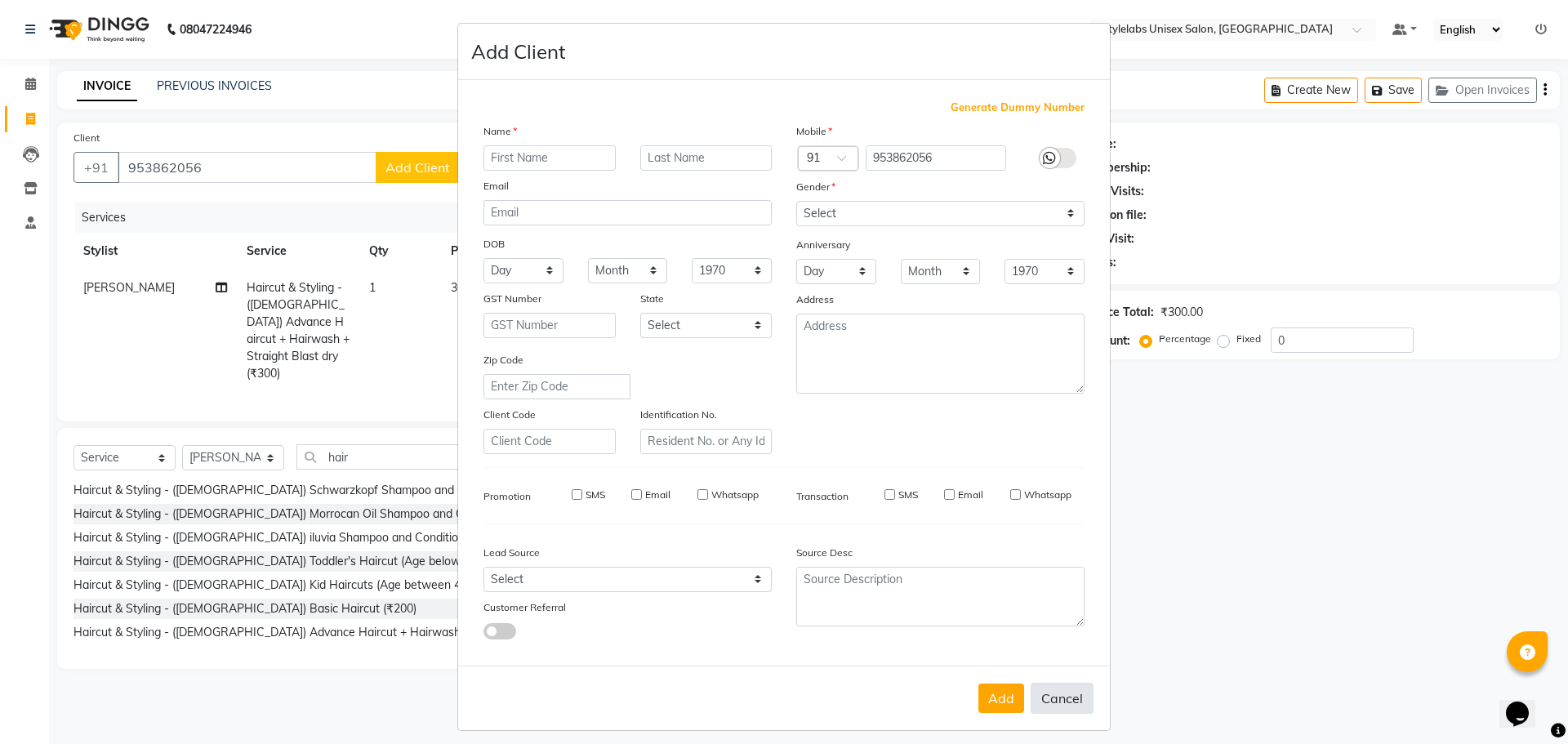
select select
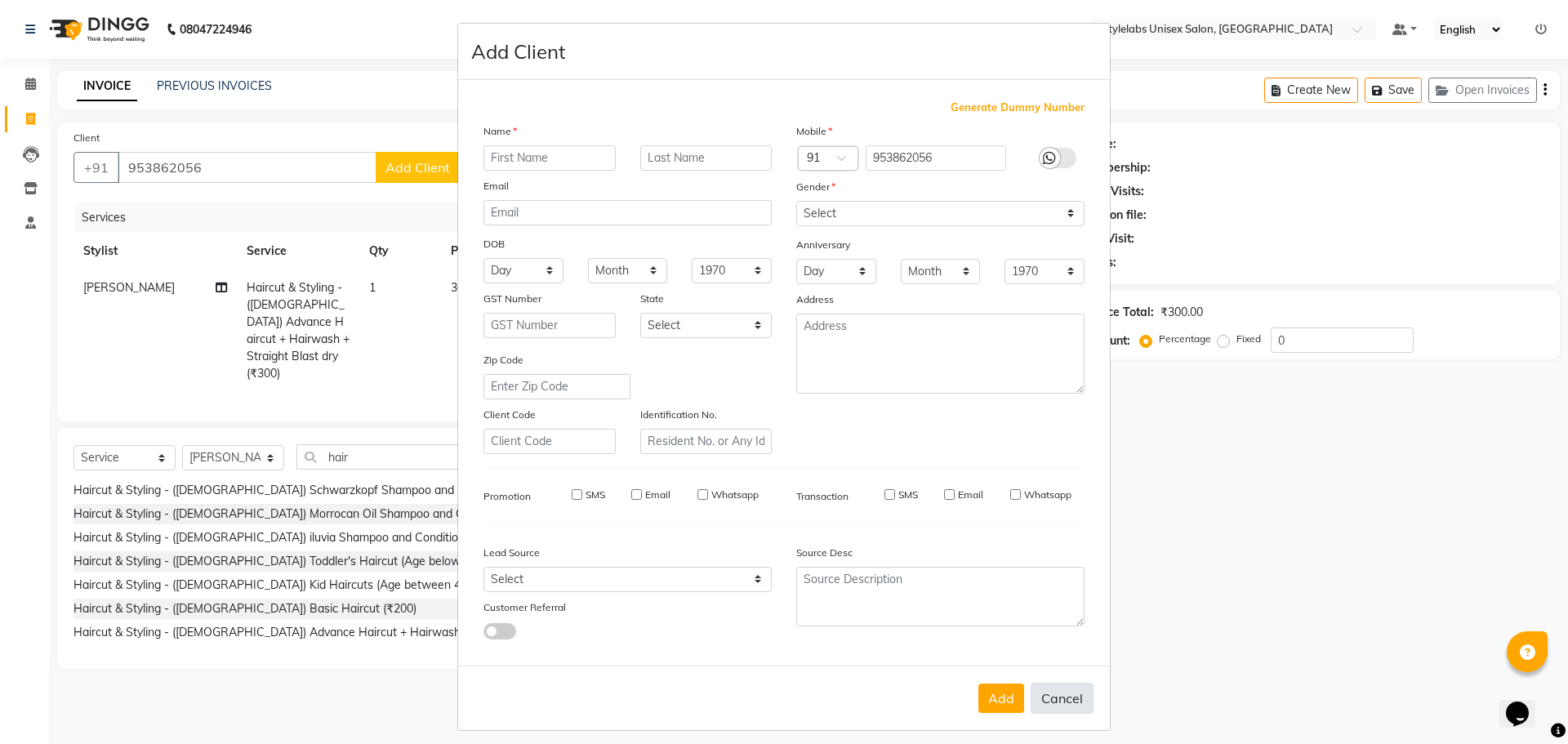
select select
checkbox input "false"
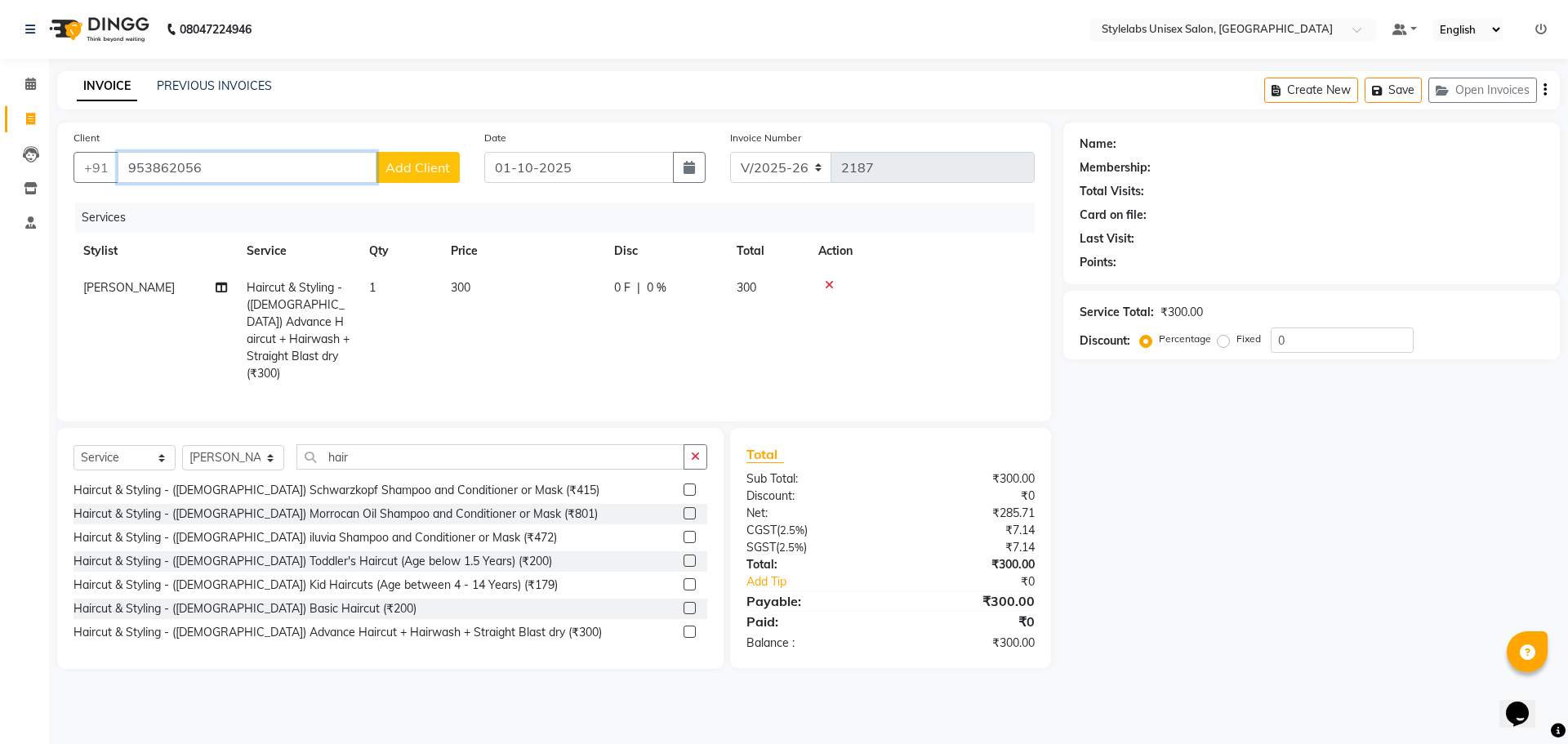
click at [240, 170] on input "953862056" at bounding box center [247, 167] width 259 height 31
type input "9538620566"
click at [436, 161] on span "Add Client" at bounding box center [418, 167] width 65 height 17
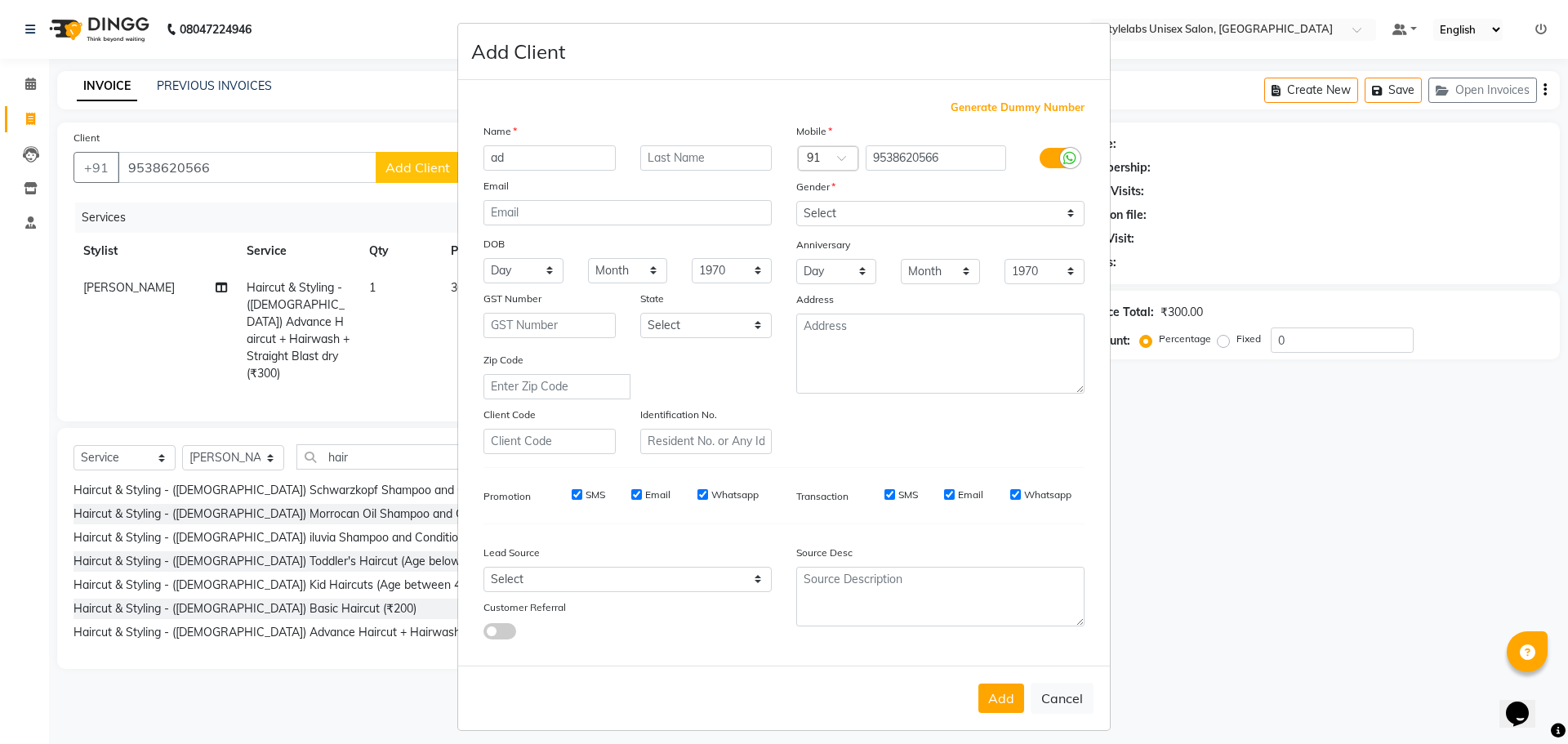
type input "a"
type input "[PERSON_NAME]"
drag, startPoint x: 1053, startPoint y: 216, endPoint x: 1034, endPoint y: 211, distance: 19.6
click at [1042, 217] on select "Select [DEMOGRAPHIC_DATA] [DEMOGRAPHIC_DATA] Other Prefer Not To Say" at bounding box center [939, 214] width 288 height 26
select select "[DEMOGRAPHIC_DATA]"
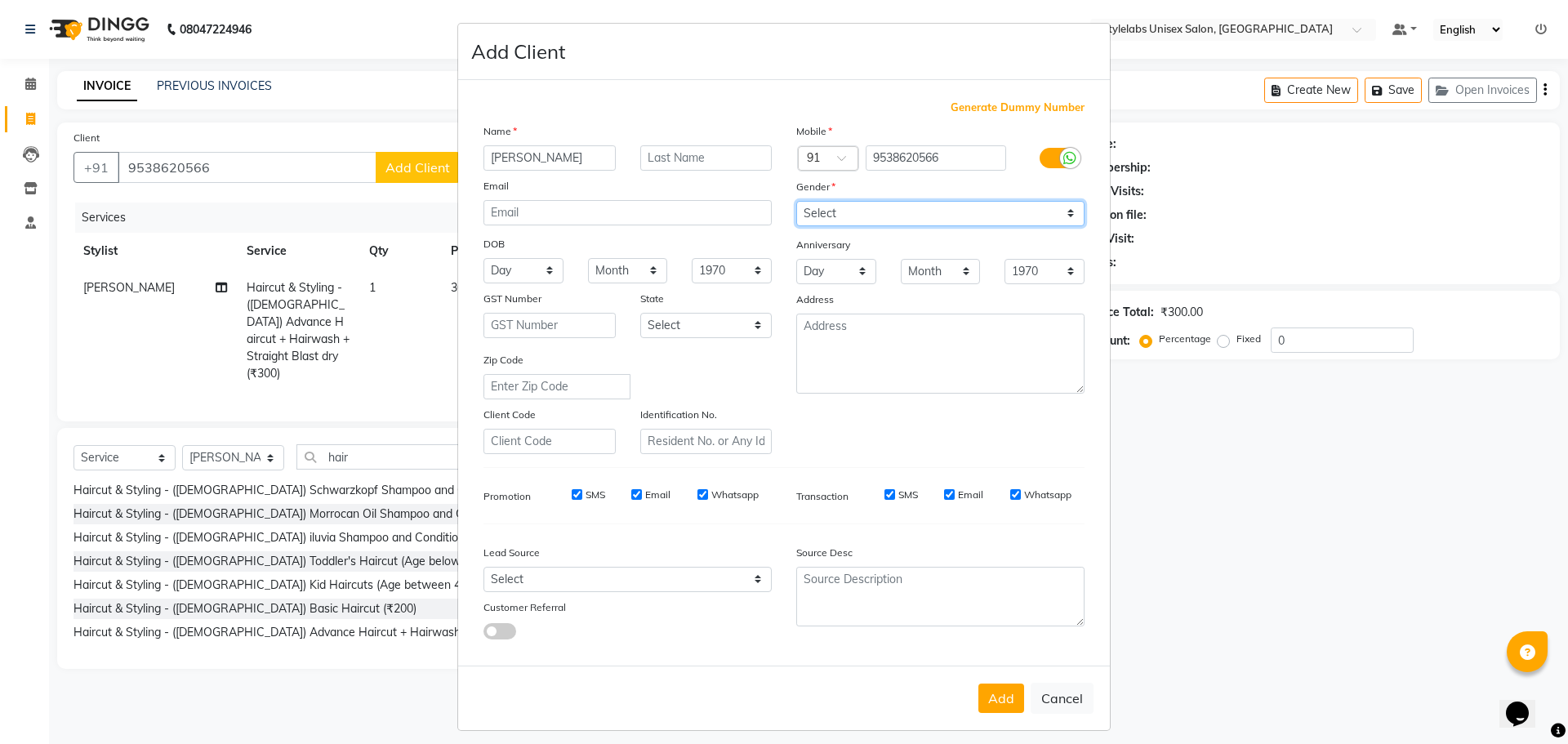
click at [796, 201] on select "Select [DEMOGRAPHIC_DATA] [DEMOGRAPHIC_DATA] Other Prefer Not To Say" at bounding box center [939, 214] width 288 height 26
click at [983, 695] on button "Add" at bounding box center [1000, 699] width 45 height 30
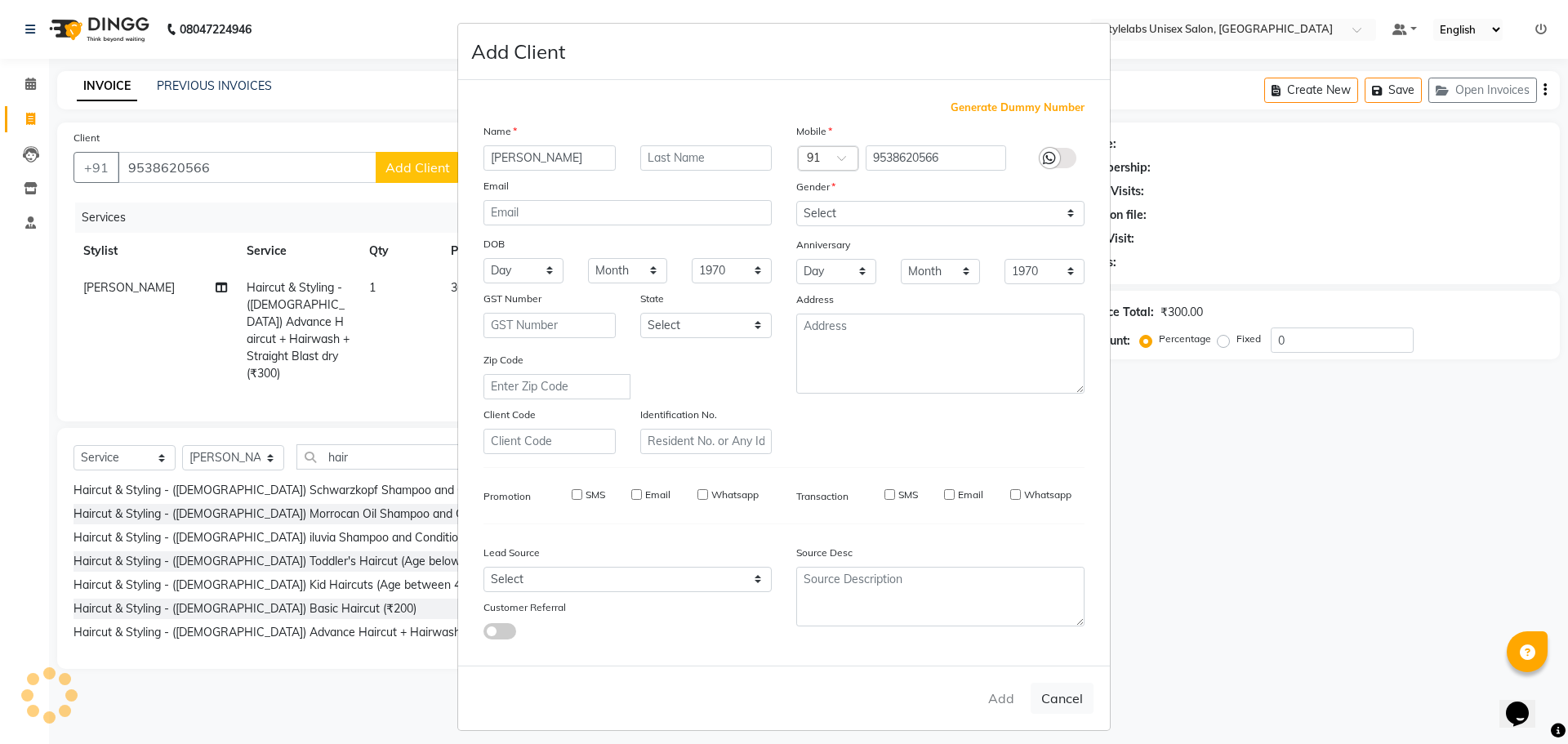
type input "95******66"
select select
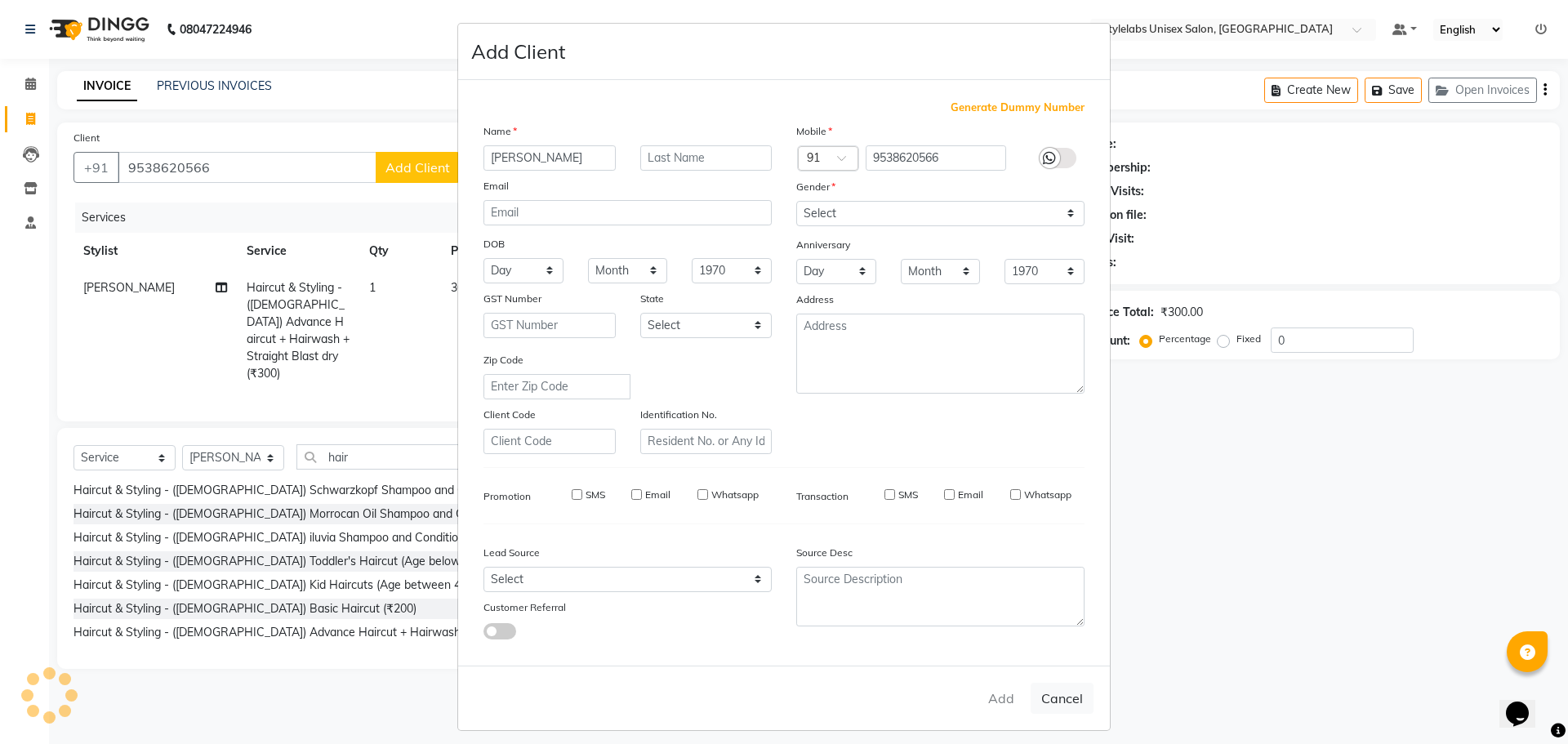
select select
checkbox input "false"
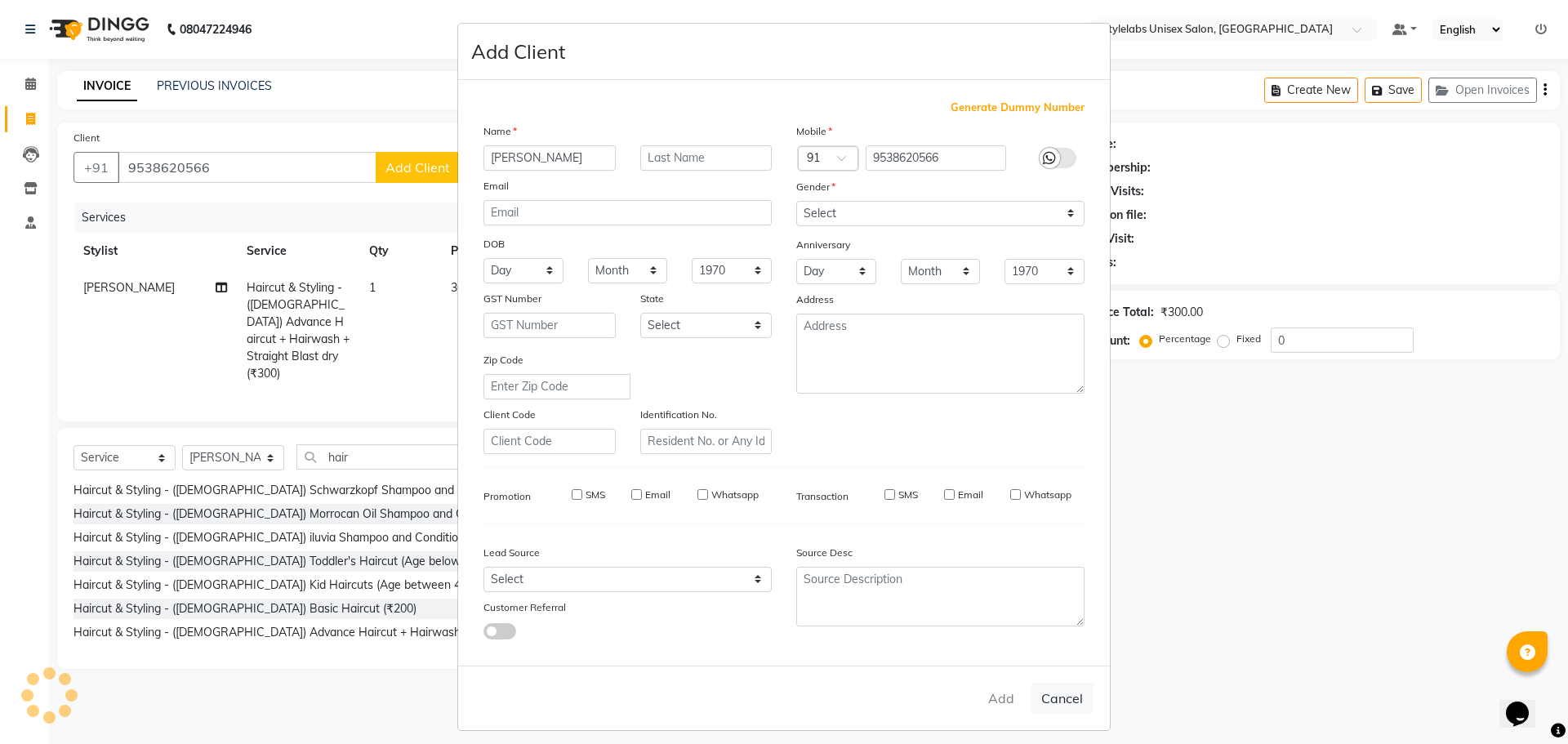
checkbox input "false"
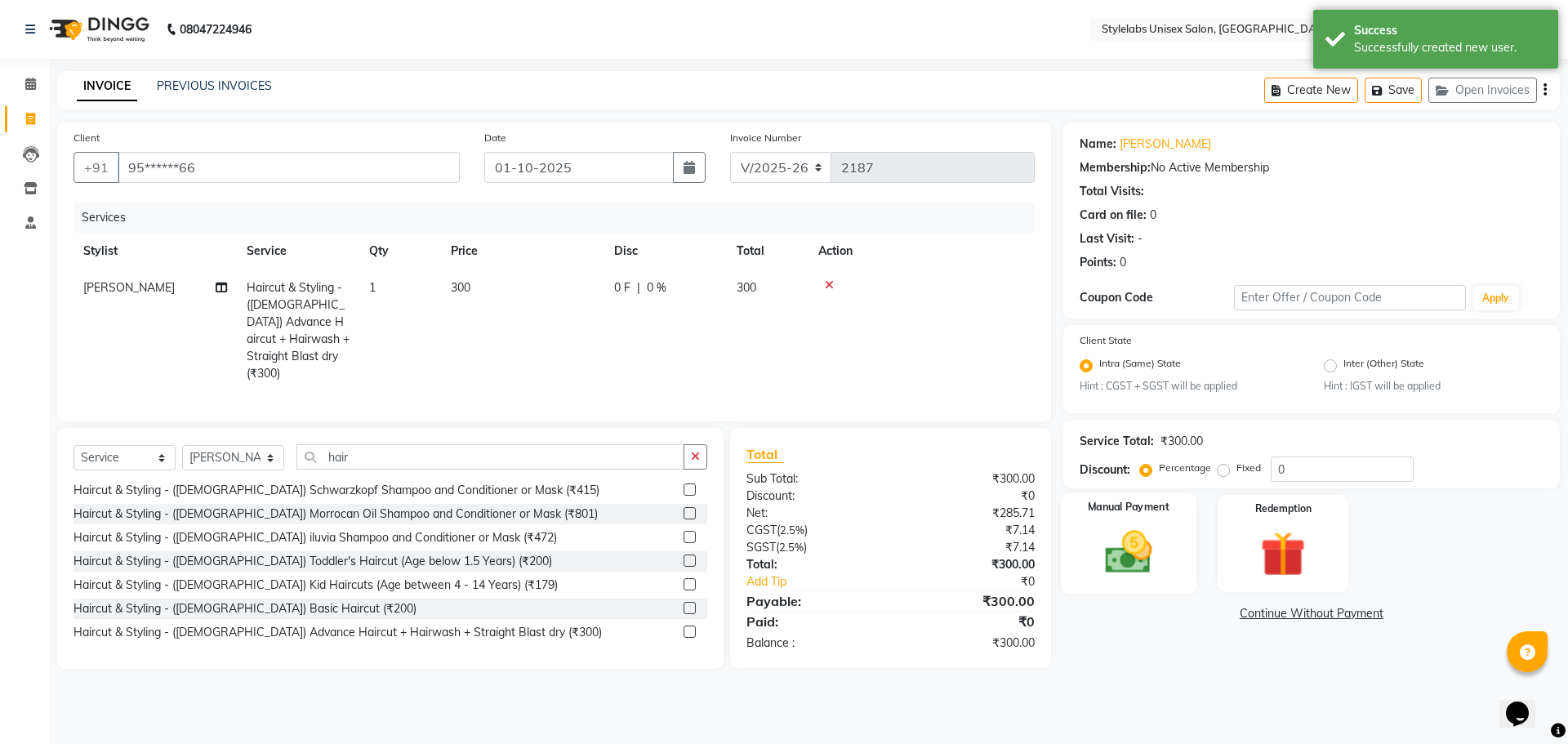
click at [1125, 574] on img at bounding box center [1127, 553] width 76 height 54
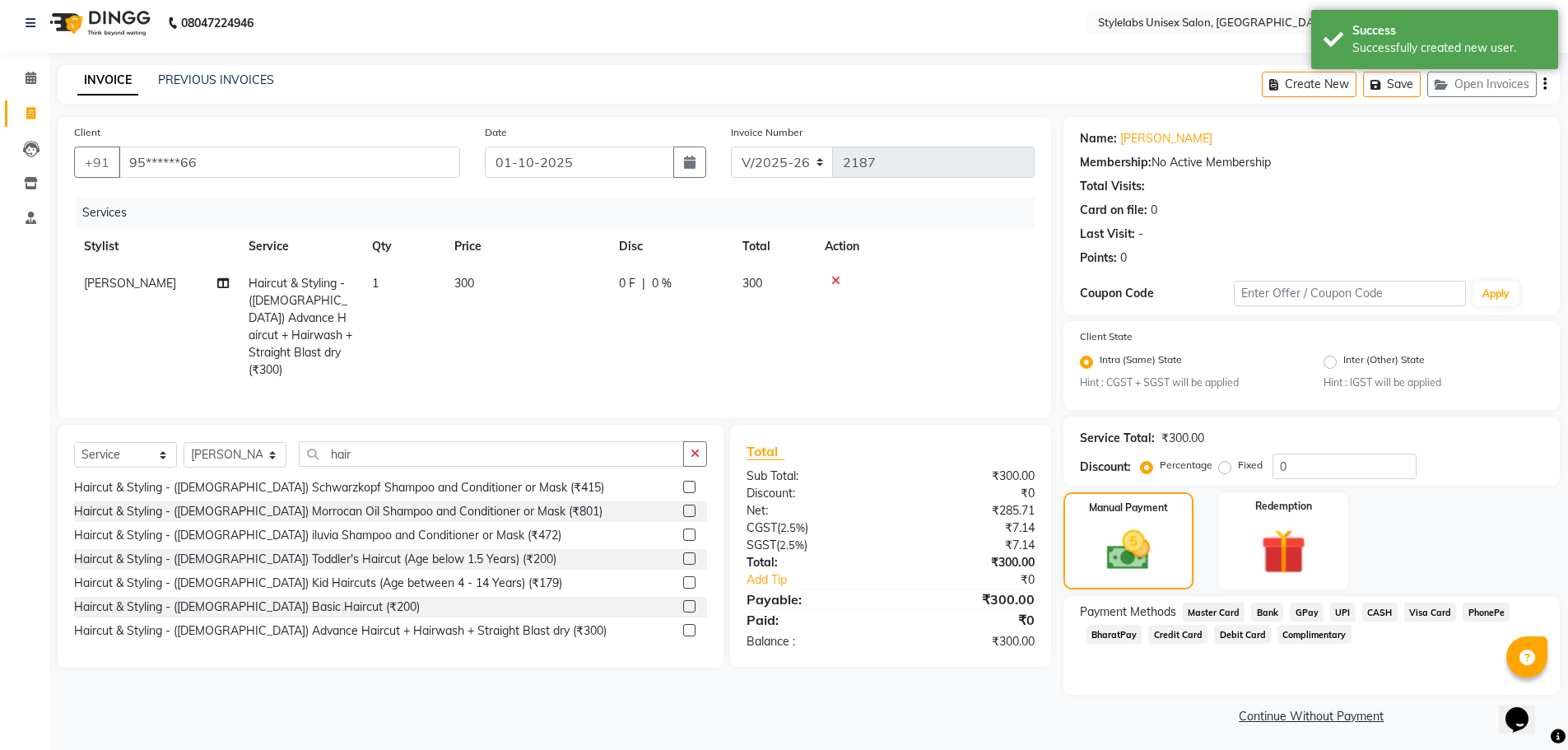
scroll to position [10, 0]
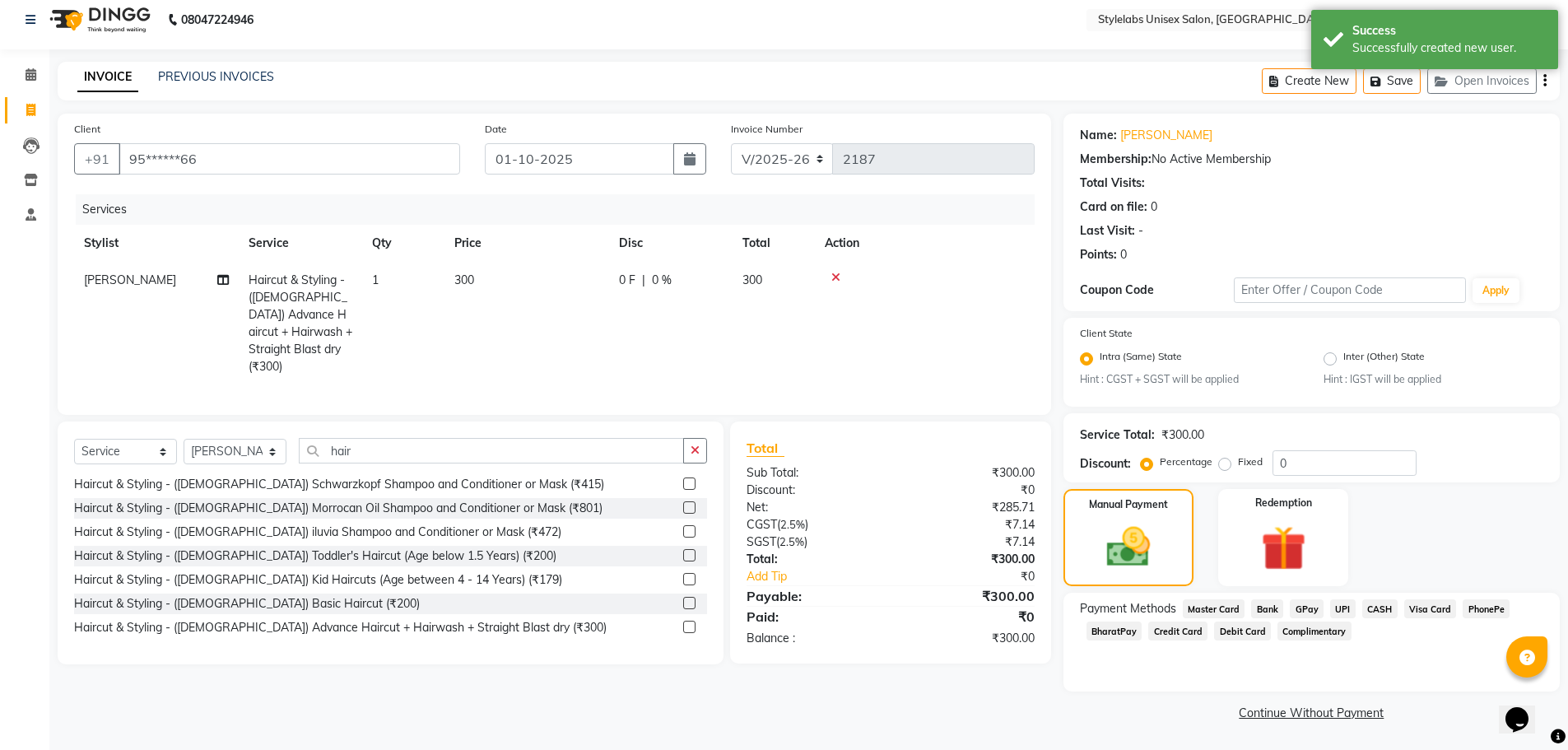
click at [1381, 595] on div "Payment Methods Master Card Bank GPay UPI CASH Visa Card PhonePe BharatPay Cred…" at bounding box center [1311, 643] width 497 height 99
click at [1374, 604] on span "CASH" at bounding box center [1381, 608] width 36 height 19
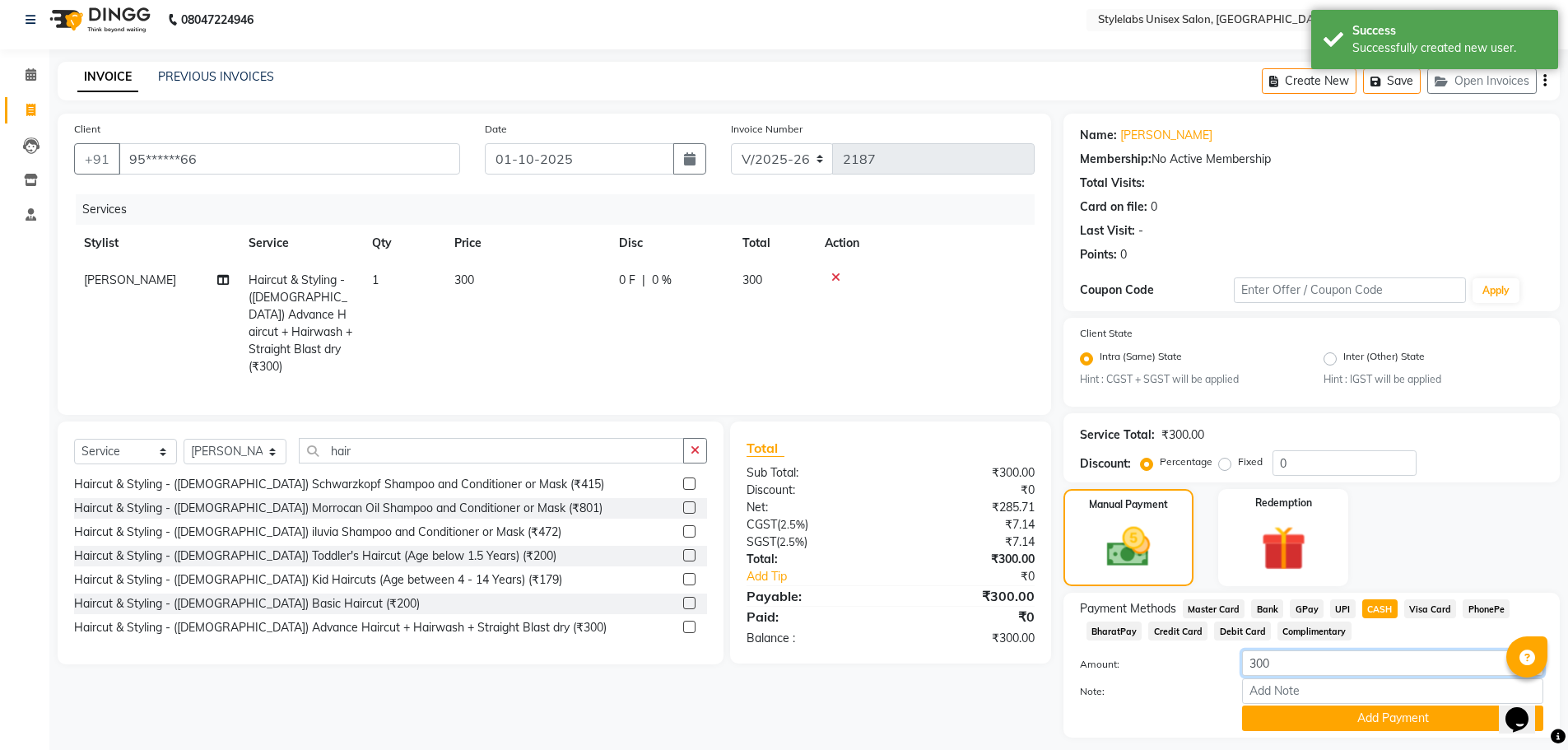
click at [1370, 660] on input "300" at bounding box center [1393, 664] width 302 height 26
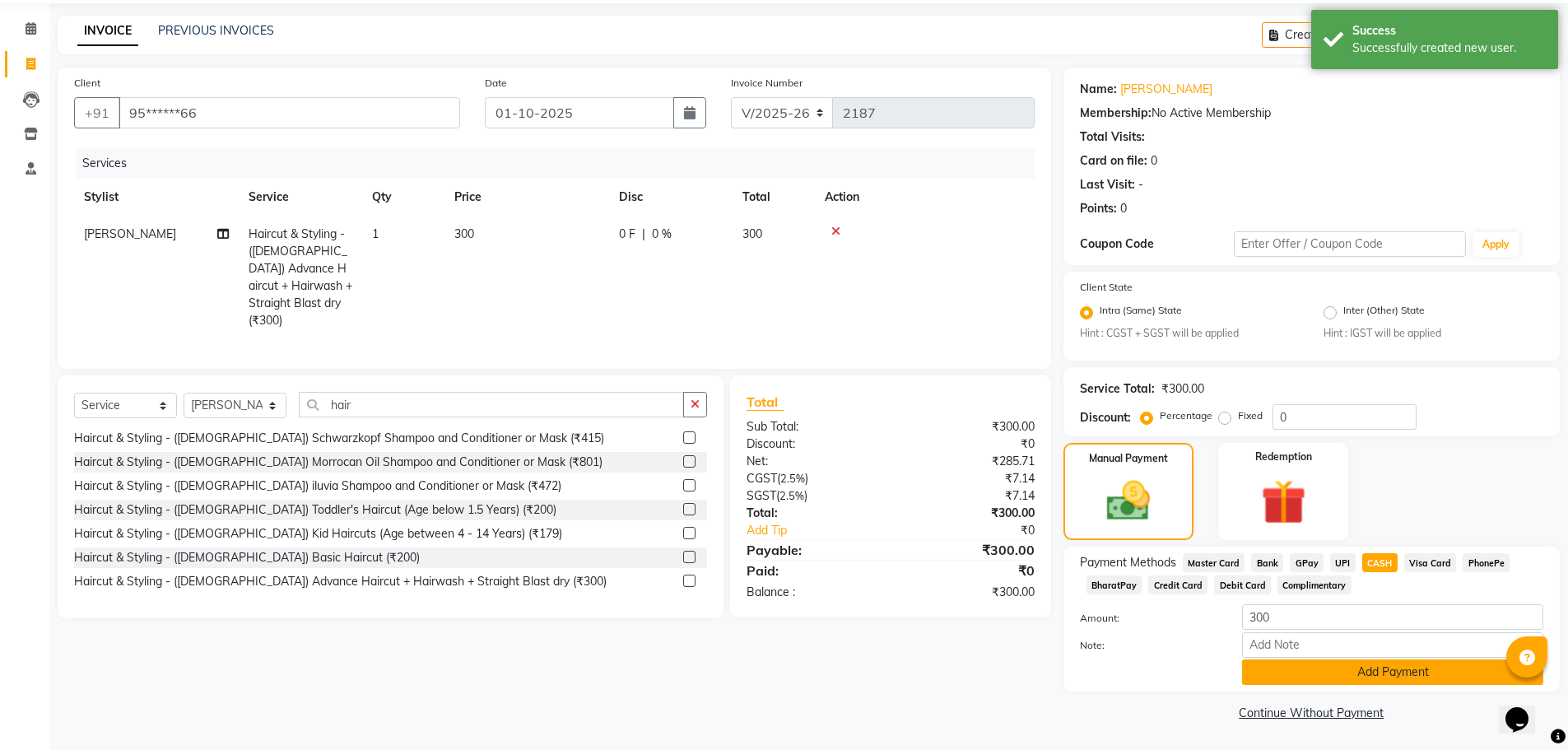
click at [1351, 673] on button "Add Payment" at bounding box center [1393, 673] width 302 height 26
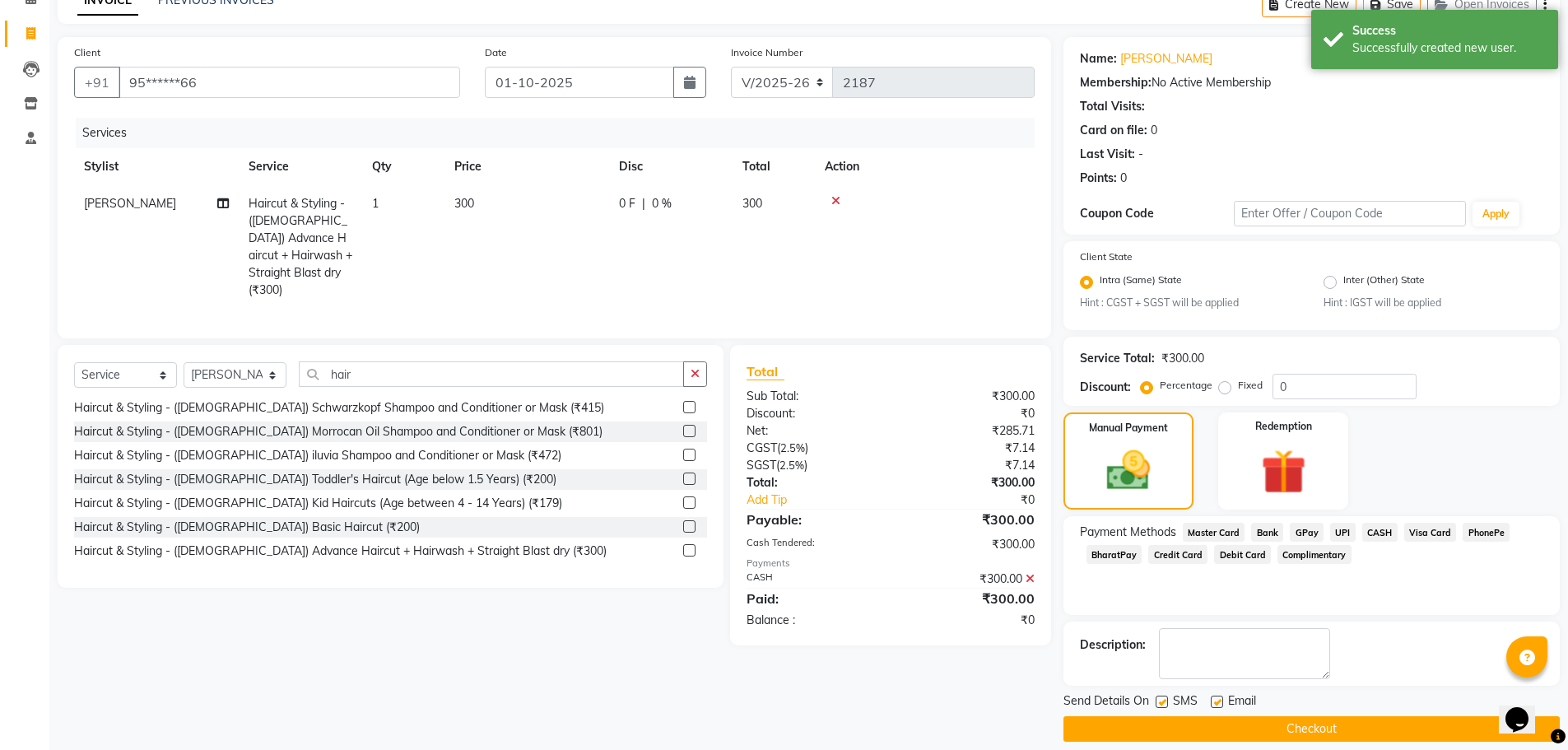
scroll to position [103, 0]
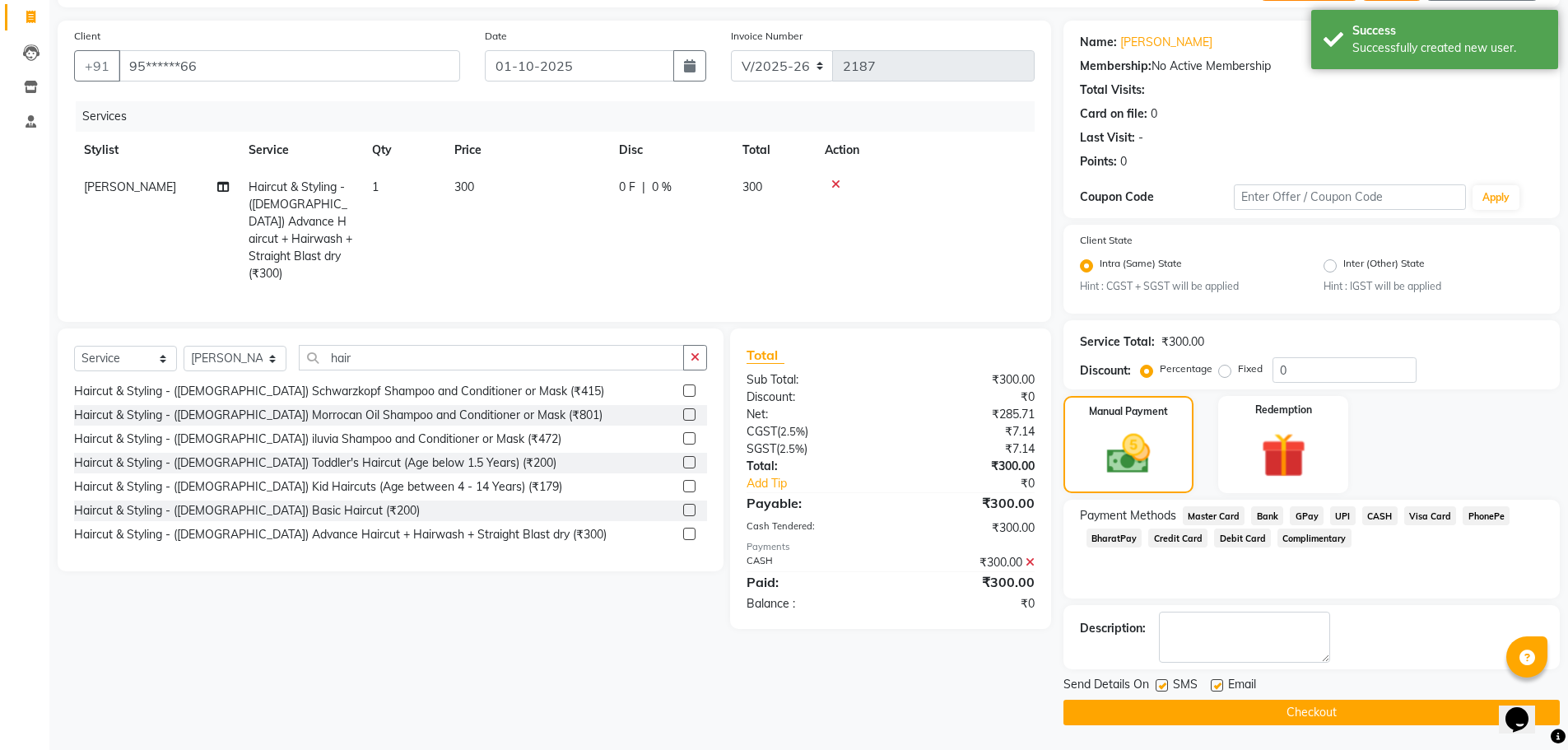
click at [1277, 703] on button "Checkout" at bounding box center [1311, 713] width 497 height 26
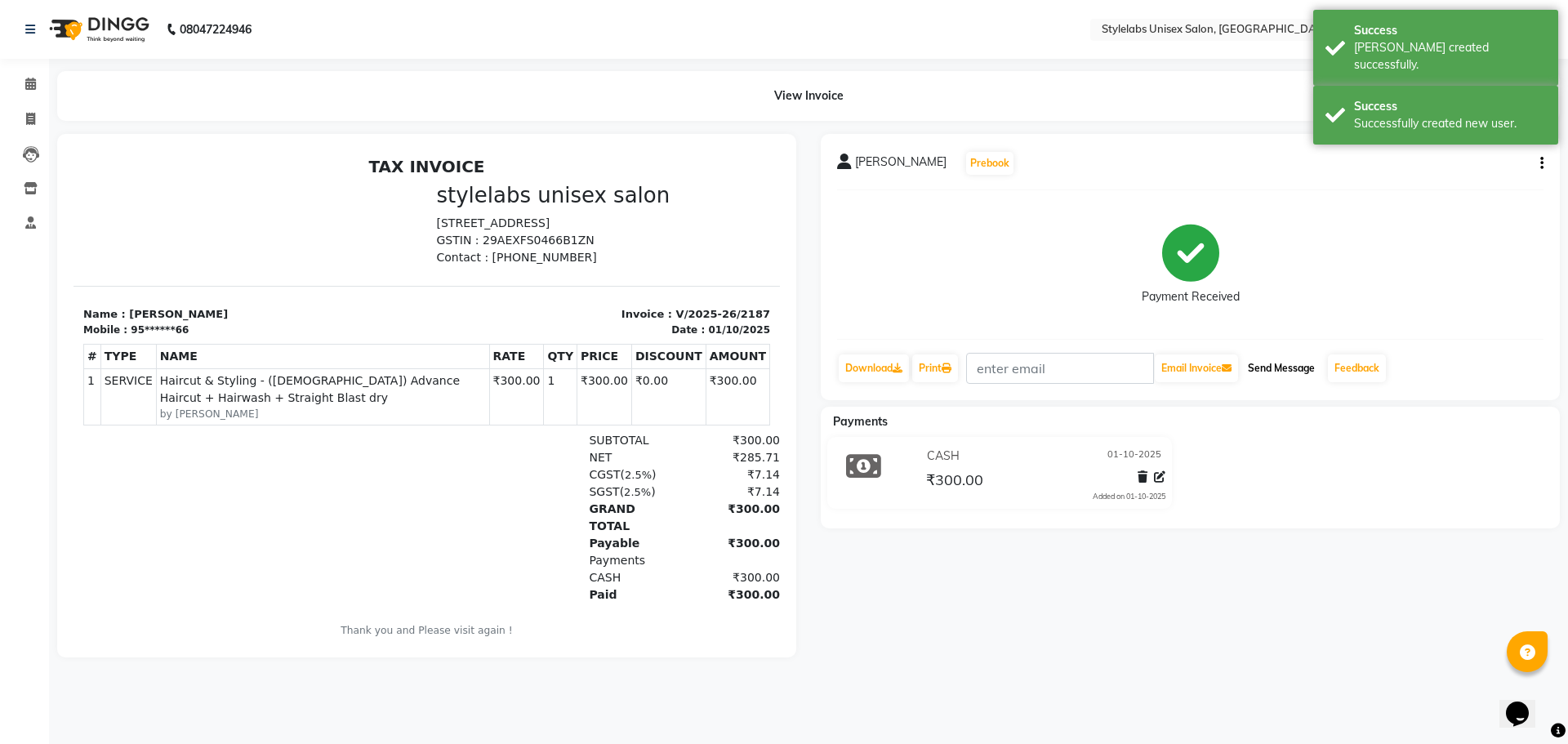
click at [1276, 371] on button "Send Message" at bounding box center [1281, 368] width 80 height 28
click at [22, 111] on span at bounding box center [30, 119] width 29 height 19
select select "service"
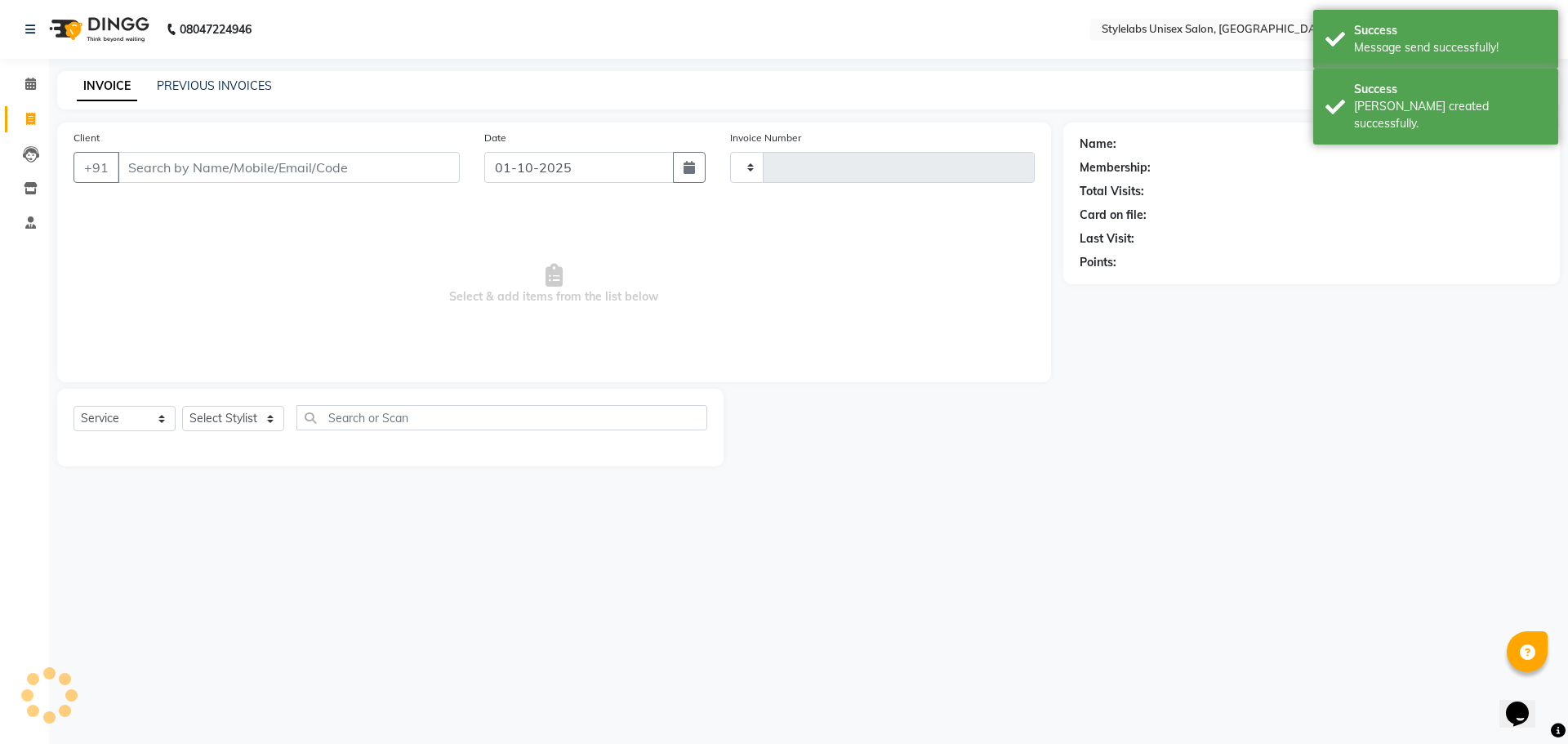
type input "2188"
select select "6674"
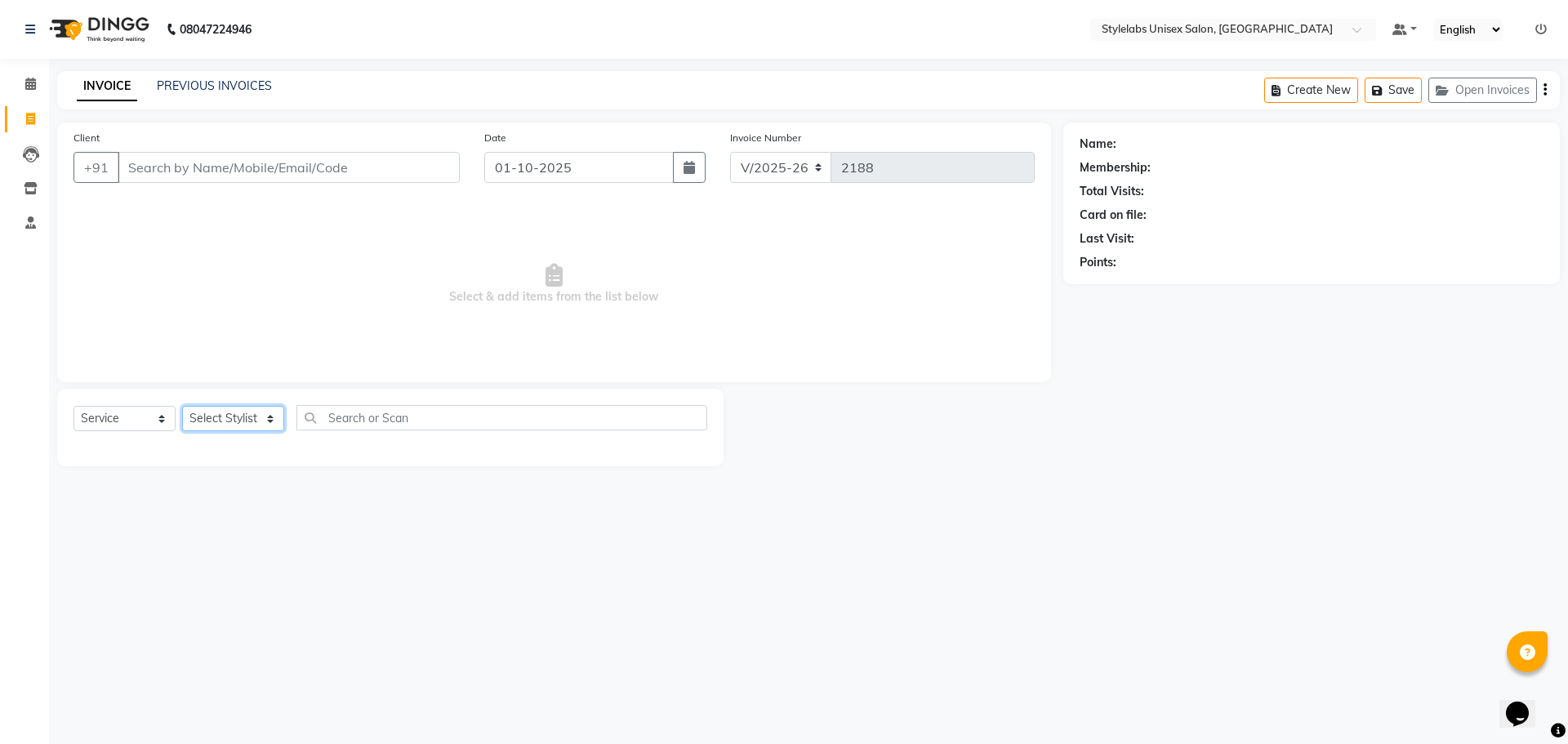
click at [265, 420] on select "Select Stylist Admin (stylelabs123) [PERSON_NAME] Chitra Manager Manager stylel…" at bounding box center [233, 419] width 102 height 26
select select "82673"
click at [182, 406] on select "Select Stylist Admin (stylelabs123) [PERSON_NAME] Chitra Manager Manager stylel…" at bounding box center [233, 419] width 102 height 26
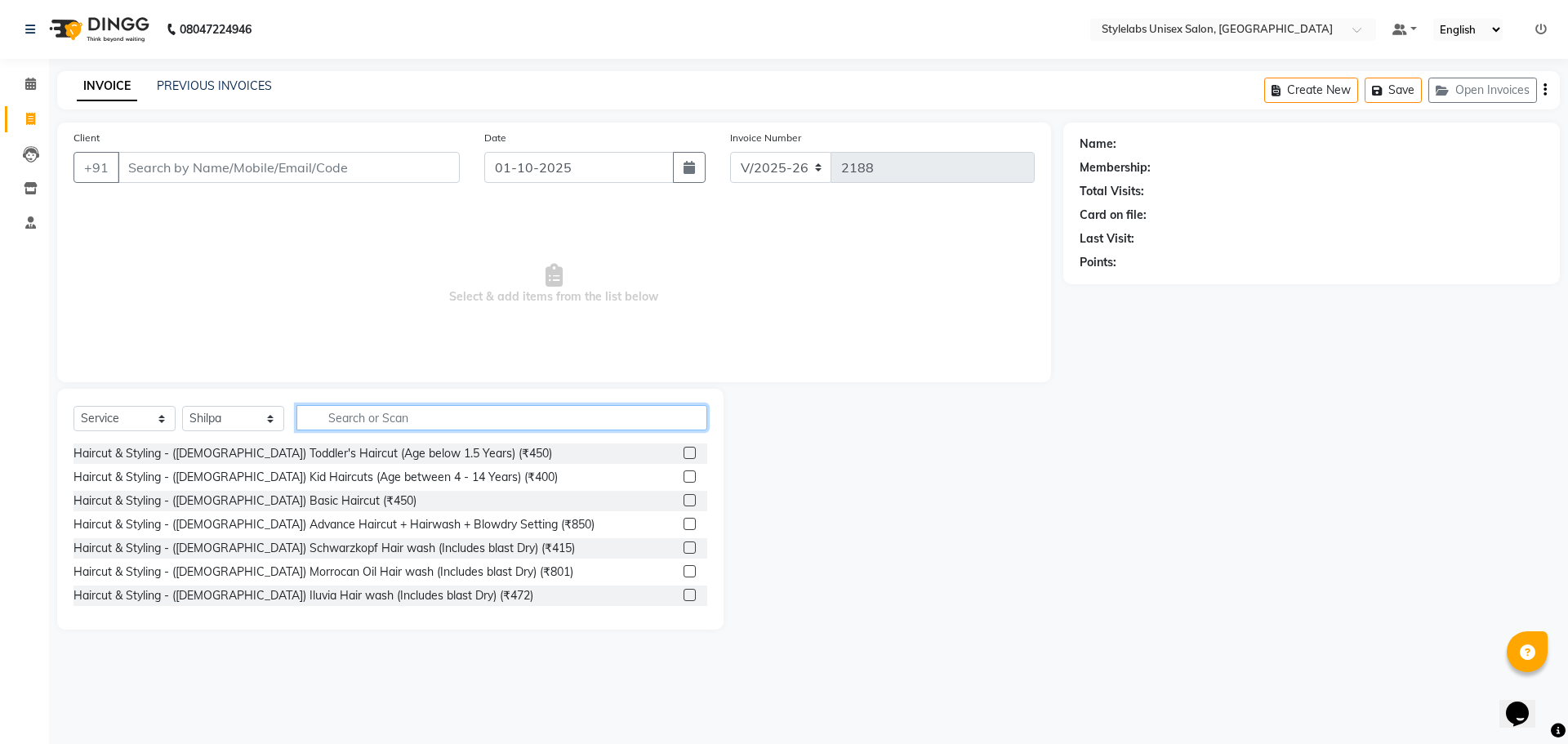
click at [422, 425] on input "text" at bounding box center [502, 418] width 411 height 26
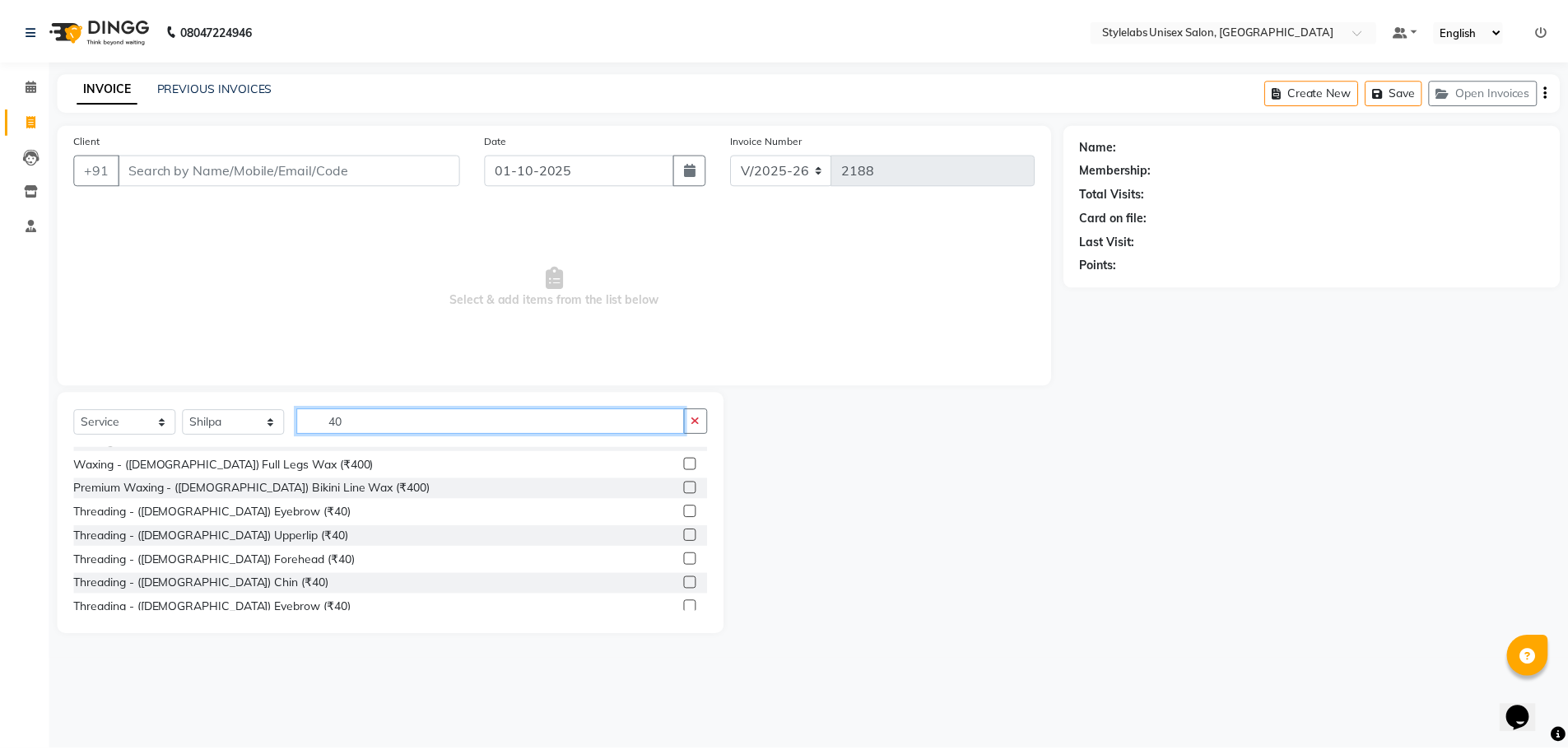
scroll to position [165, 0]
type input "40"
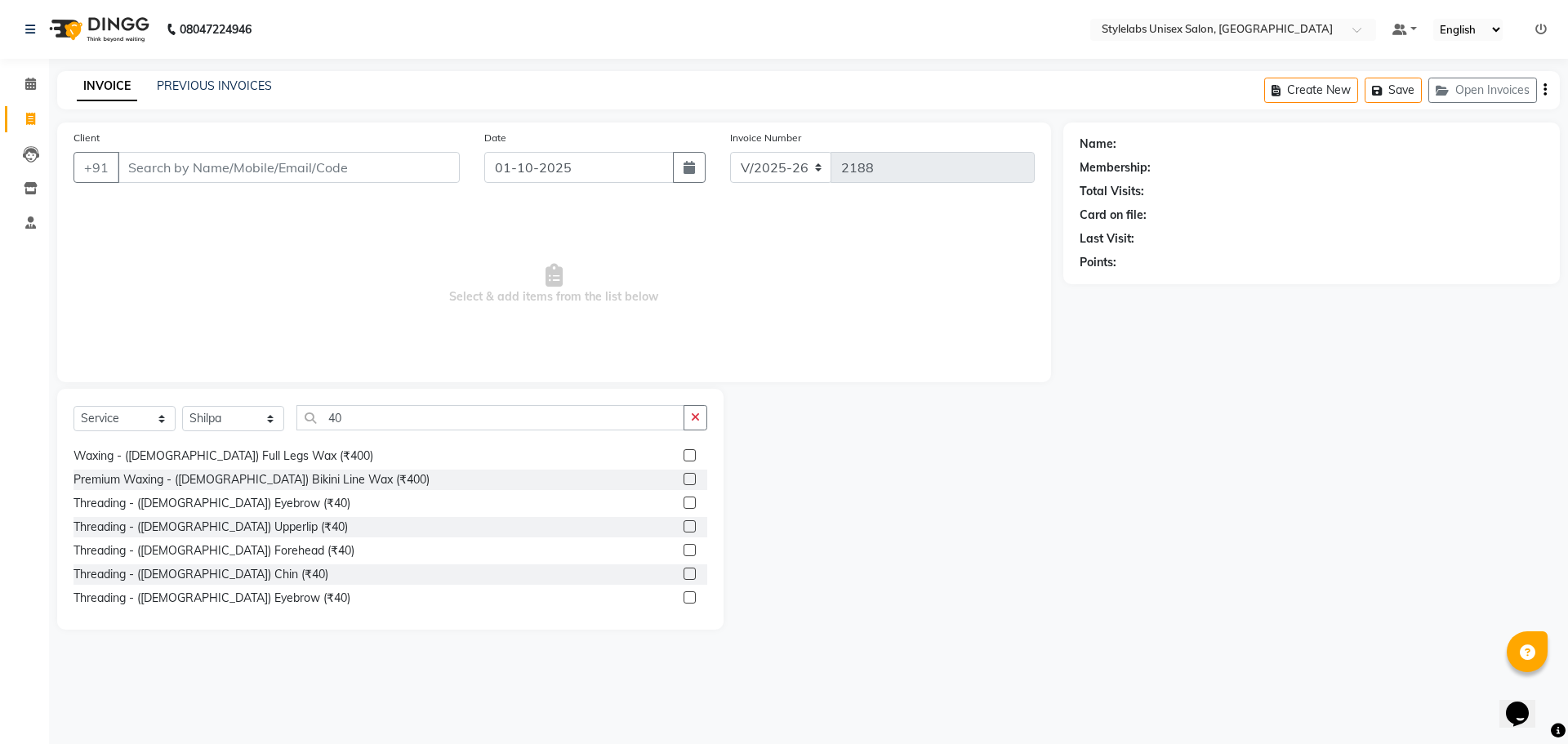
click at [684, 499] on label at bounding box center [690, 503] width 12 height 12
click at [684, 499] on input "checkbox" at bounding box center [689, 503] width 11 height 11
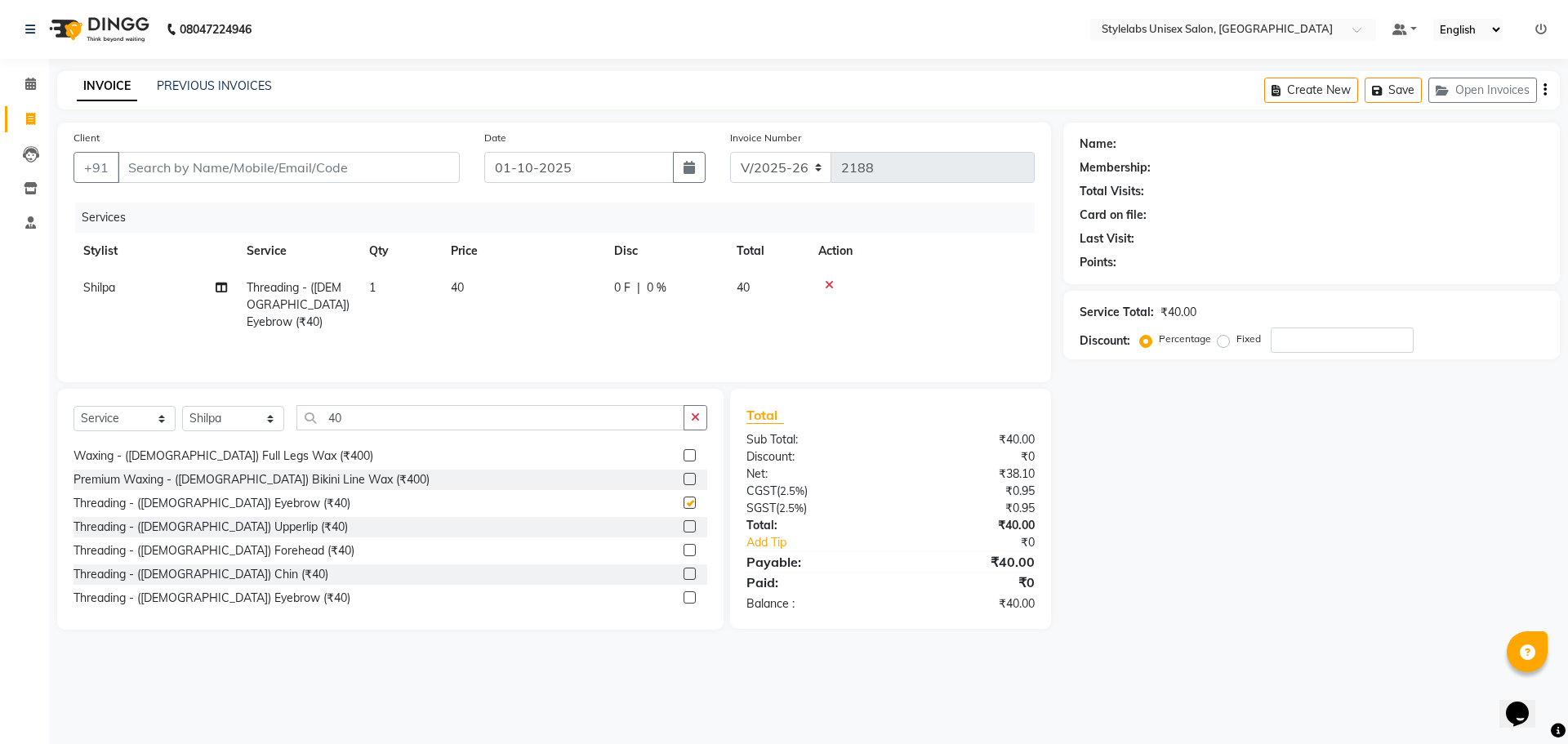
checkbox input "false"
click at [684, 527] on label at bounding box center [690, 527] width 12 height 12
click at [684, 527] on input "checkbox" at bounding box center [689, 527] width 11 height 11
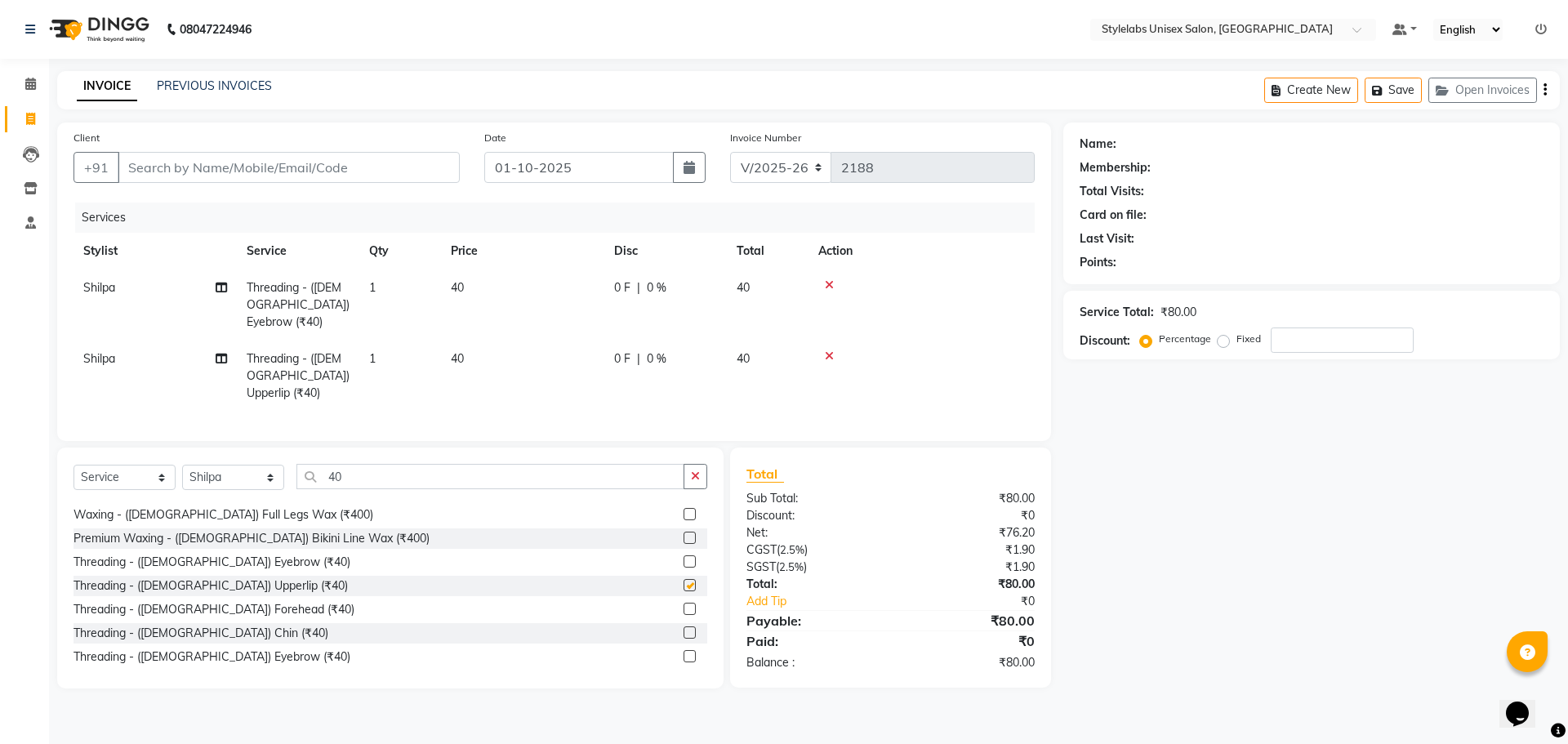
checkbox input "false"
click at [365, 171] on input "Client" at bounding box center [289, 167] width 342 height 31
type input "7"
type input "0"
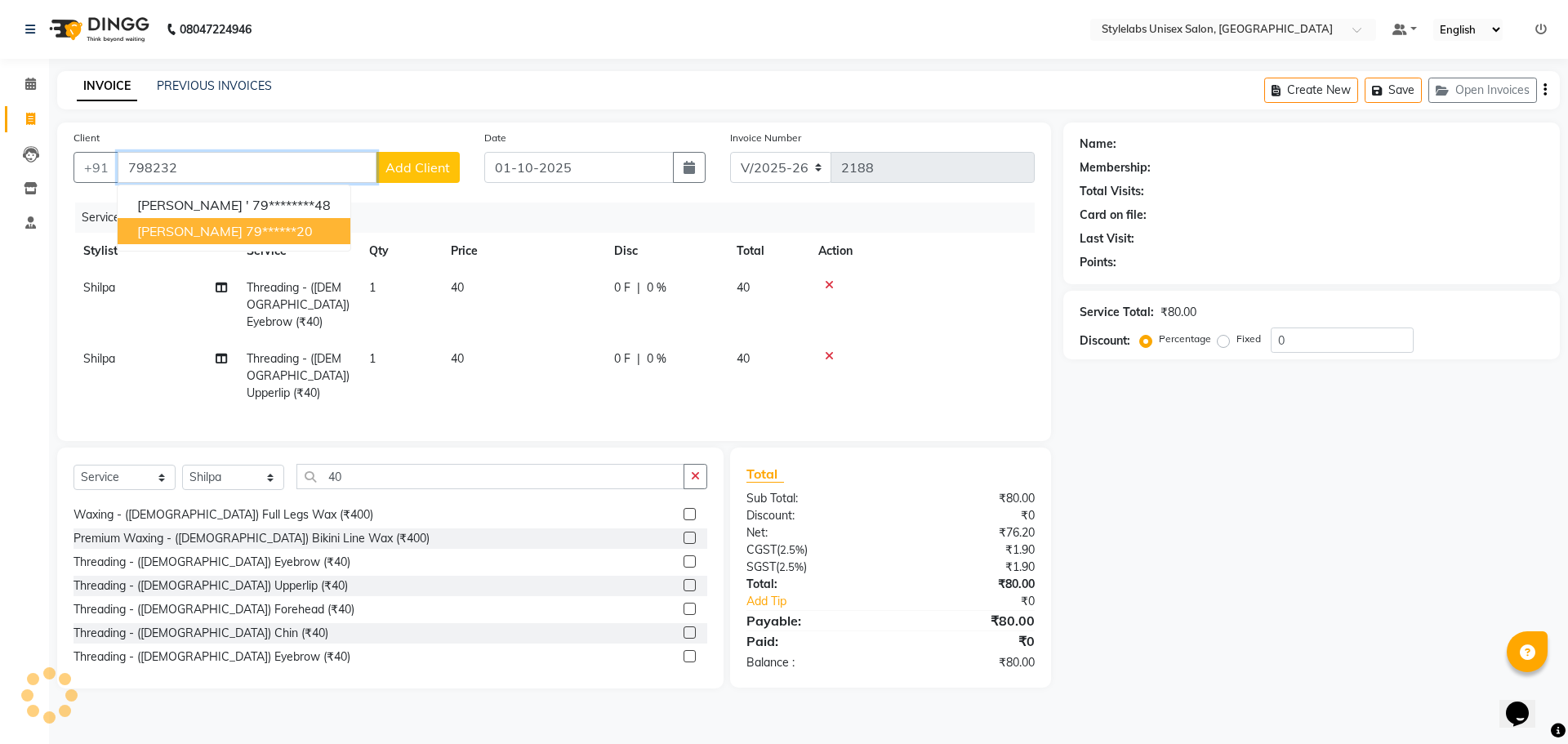
click at [246, 233] on ngb-highlight "79******20" at bounding box center [279, 231] width 67 height 17
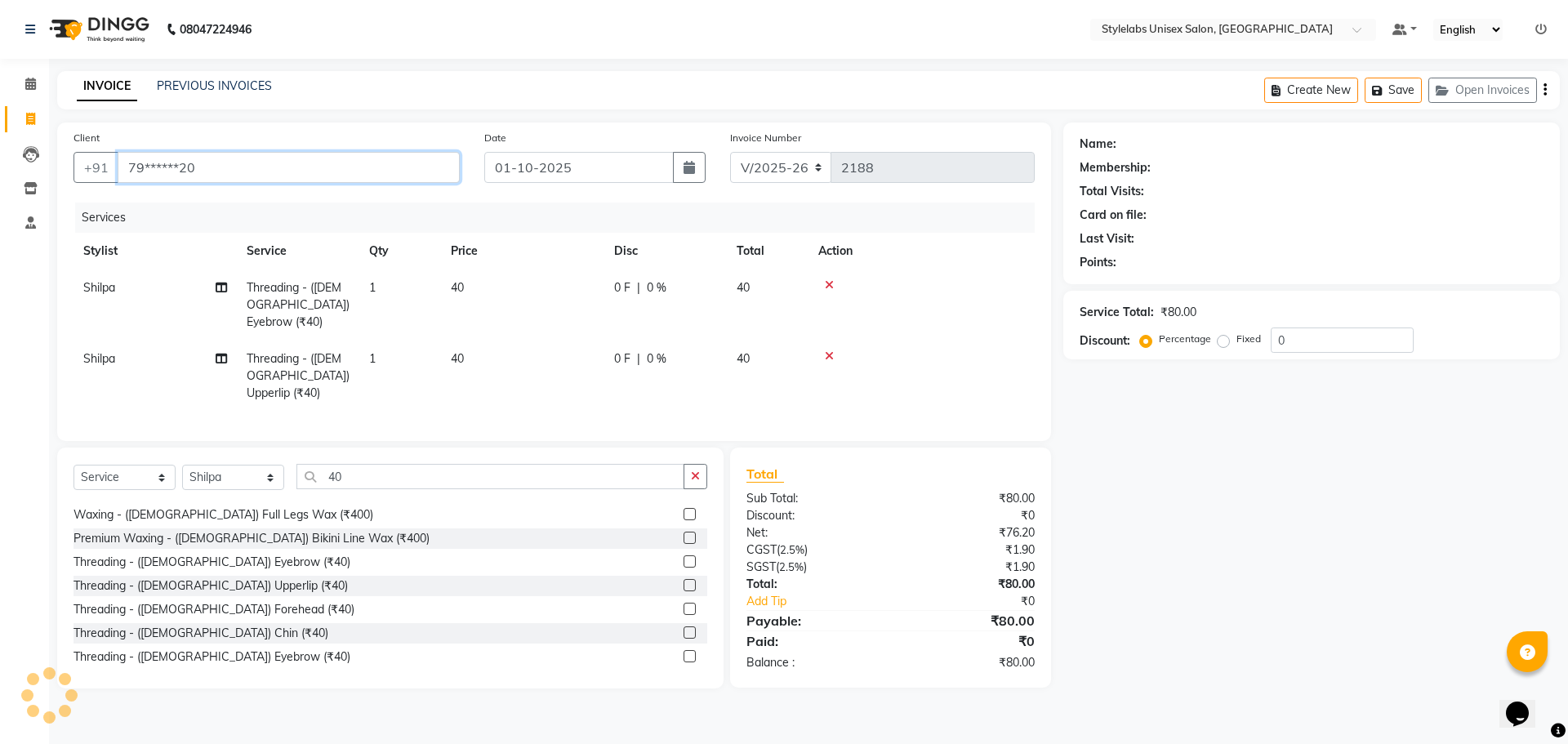
type input "79******20"
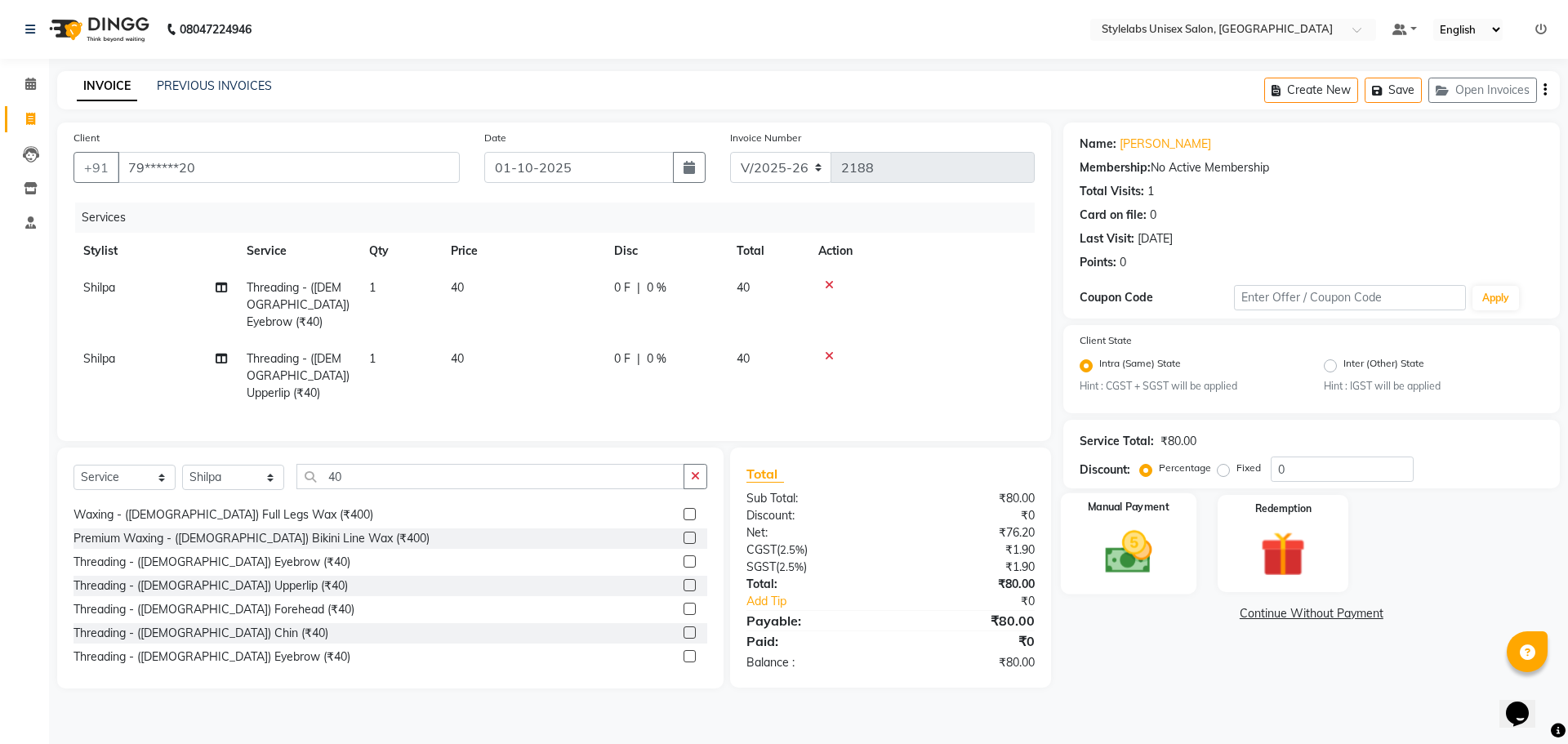
click at [1131, 573] on img at bounding box center [1127, 553] width 76 height 54
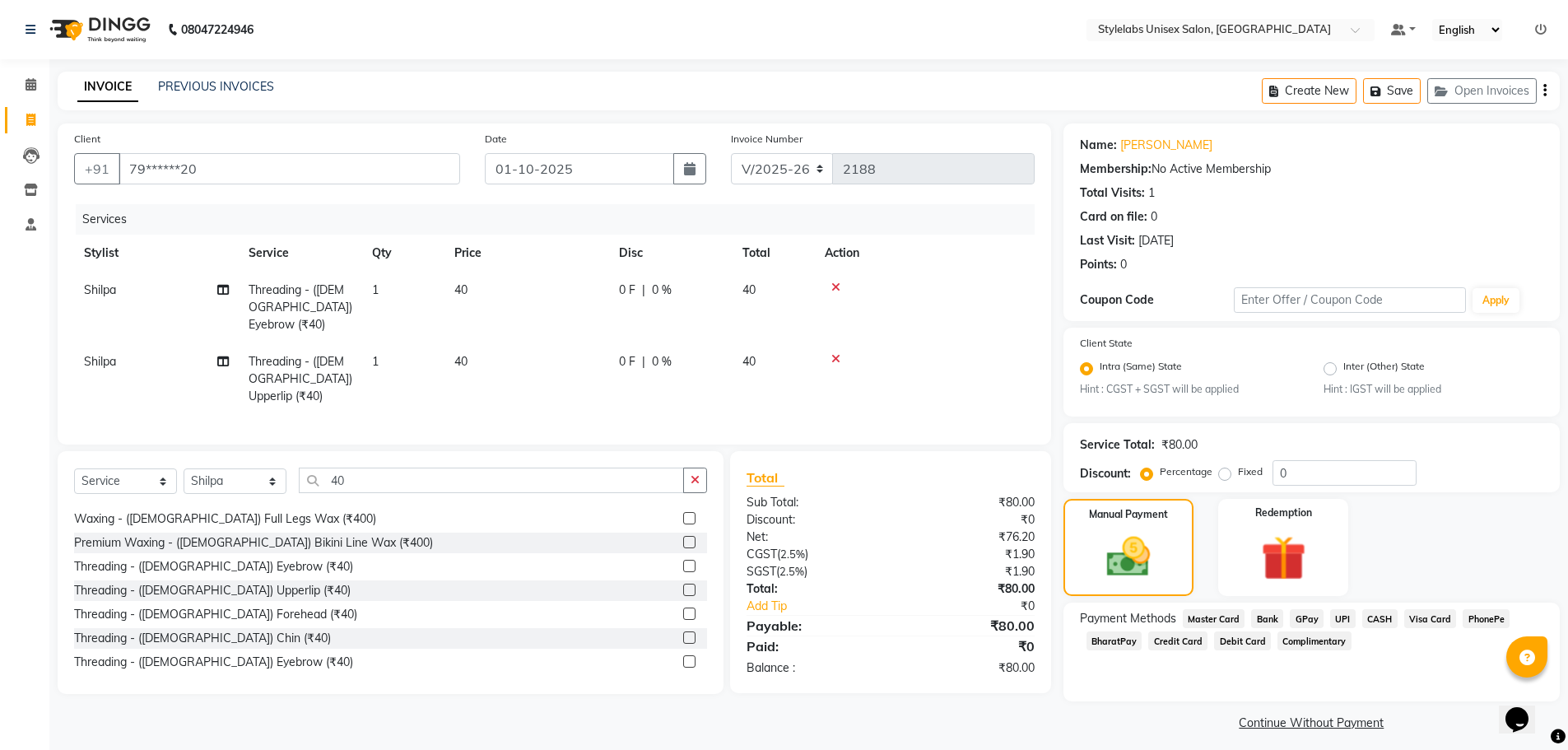
click at [1341, 619] on span "UPI" at bounding box center [1343, 618] width 26 height 19
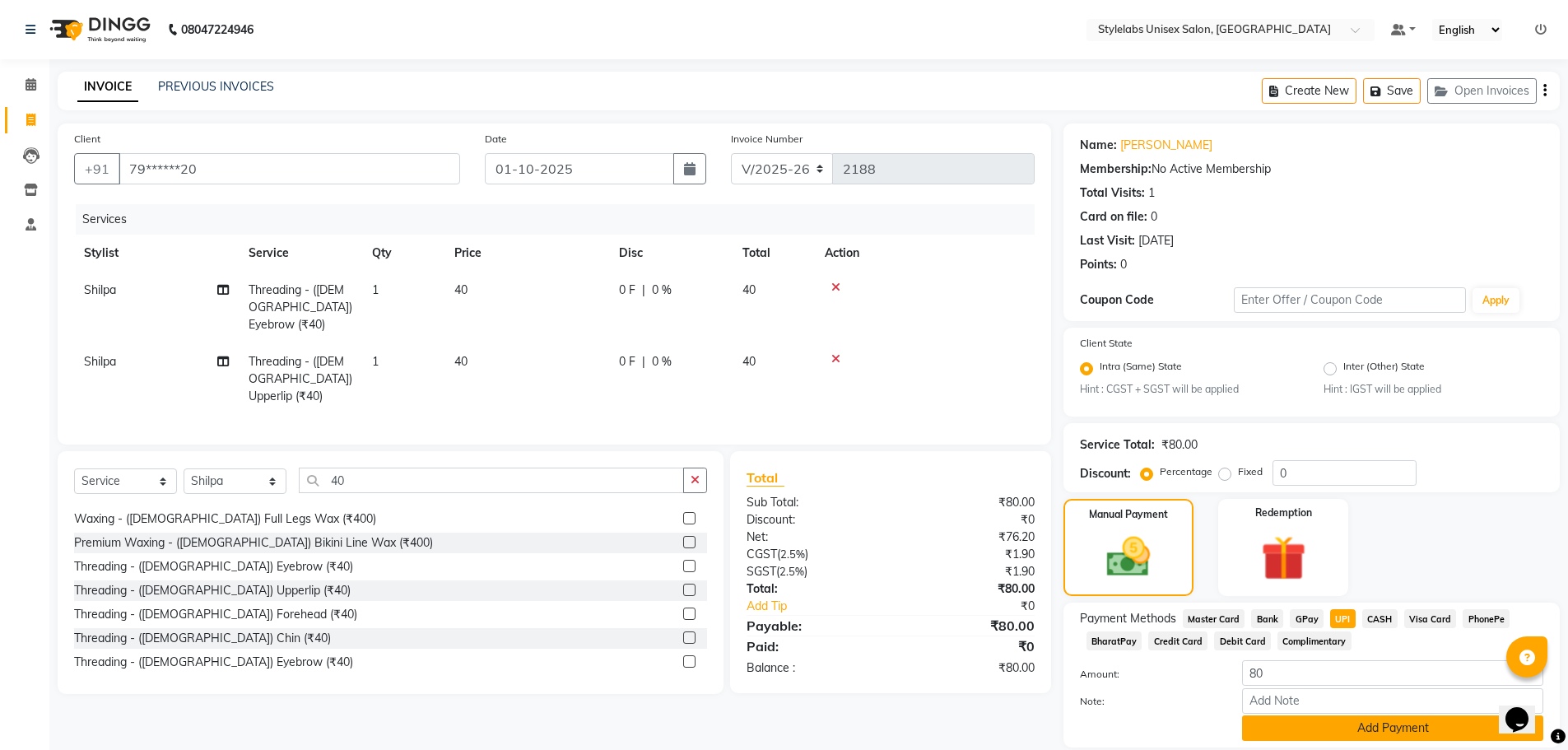
click at [1295, 731] on button "Add Payment" at bounding box center [1393, 728] width 302 height 26
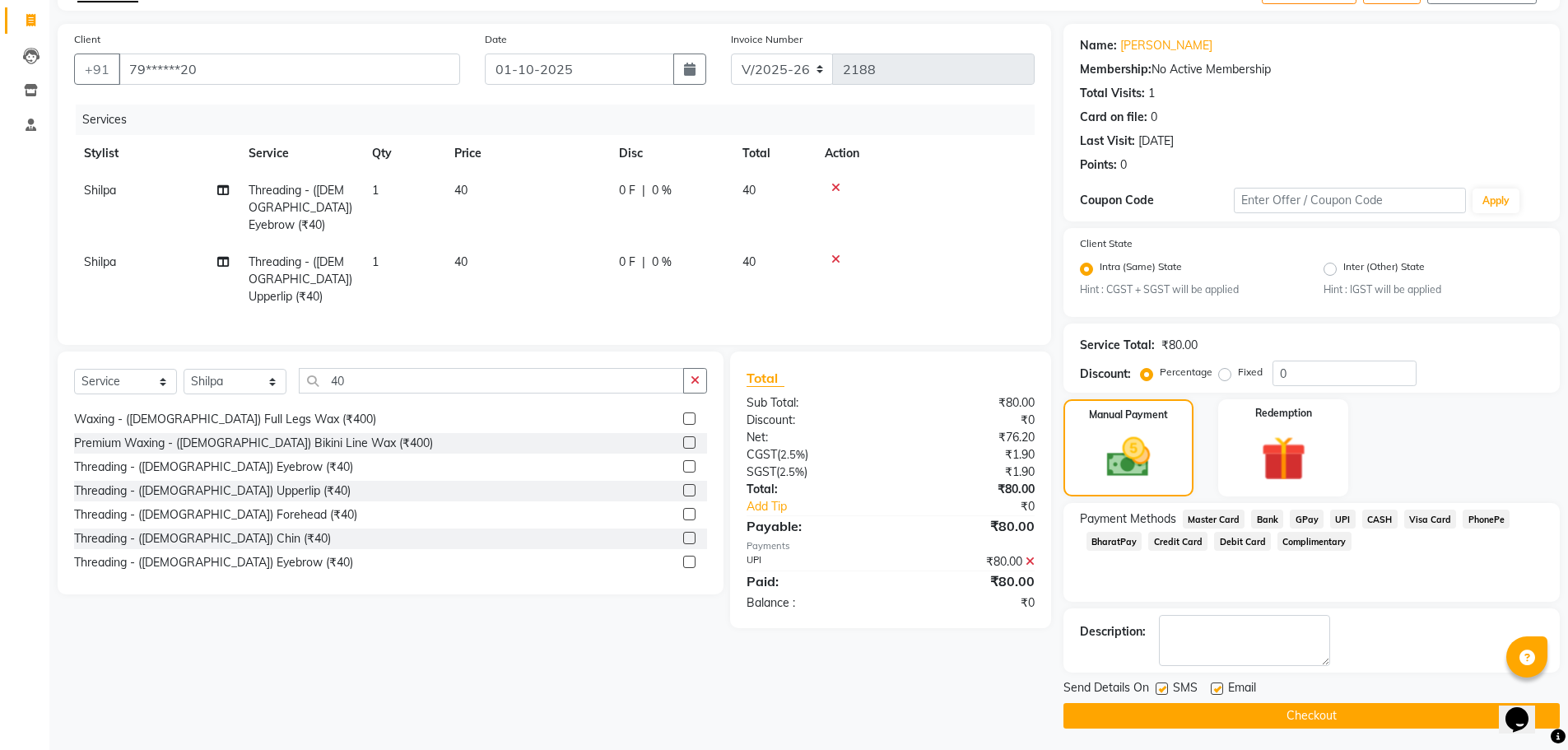
scroll to position [103, 0]
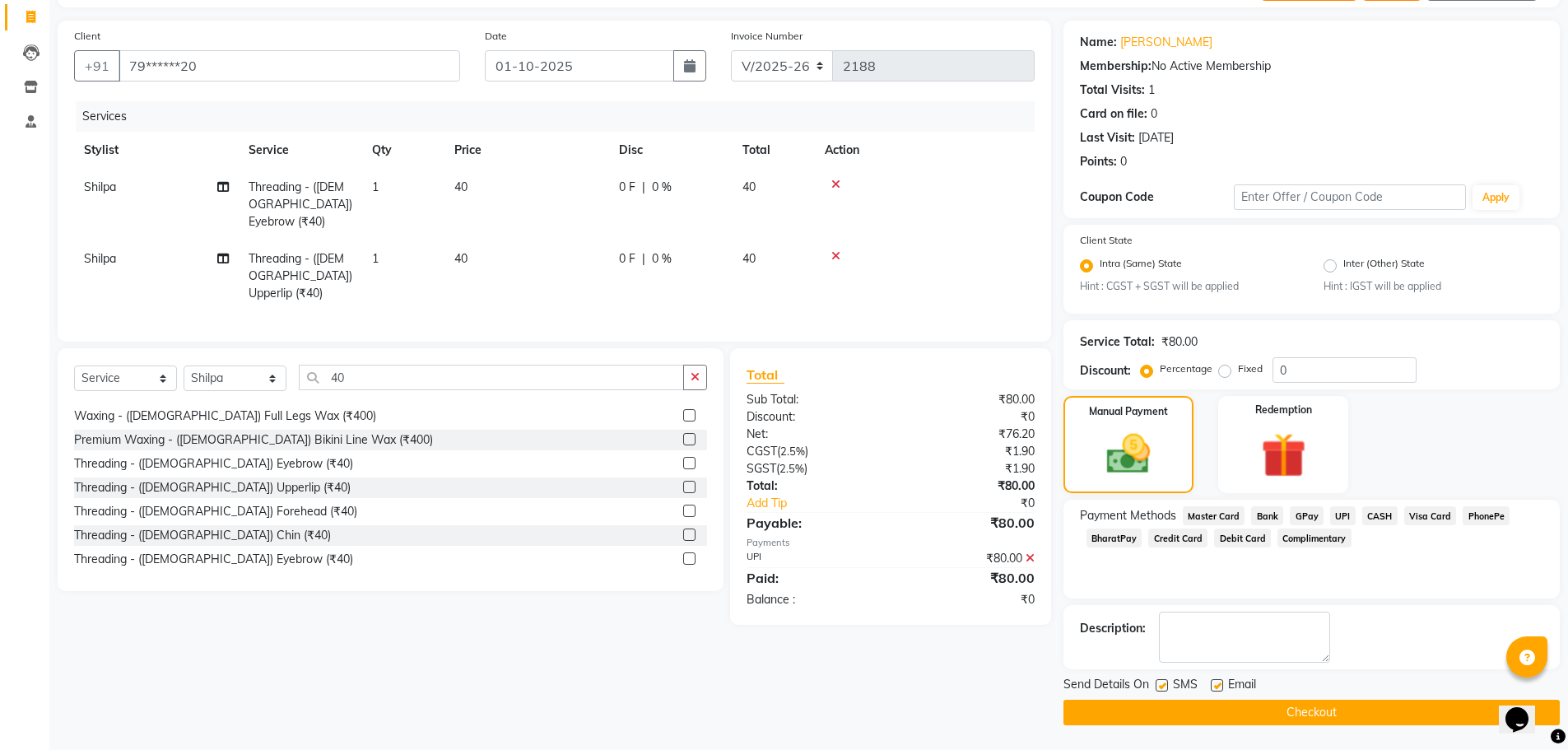
click at [1253, 706] on button "Checkout" at bounding box center [1311, 713] width 497 height 26
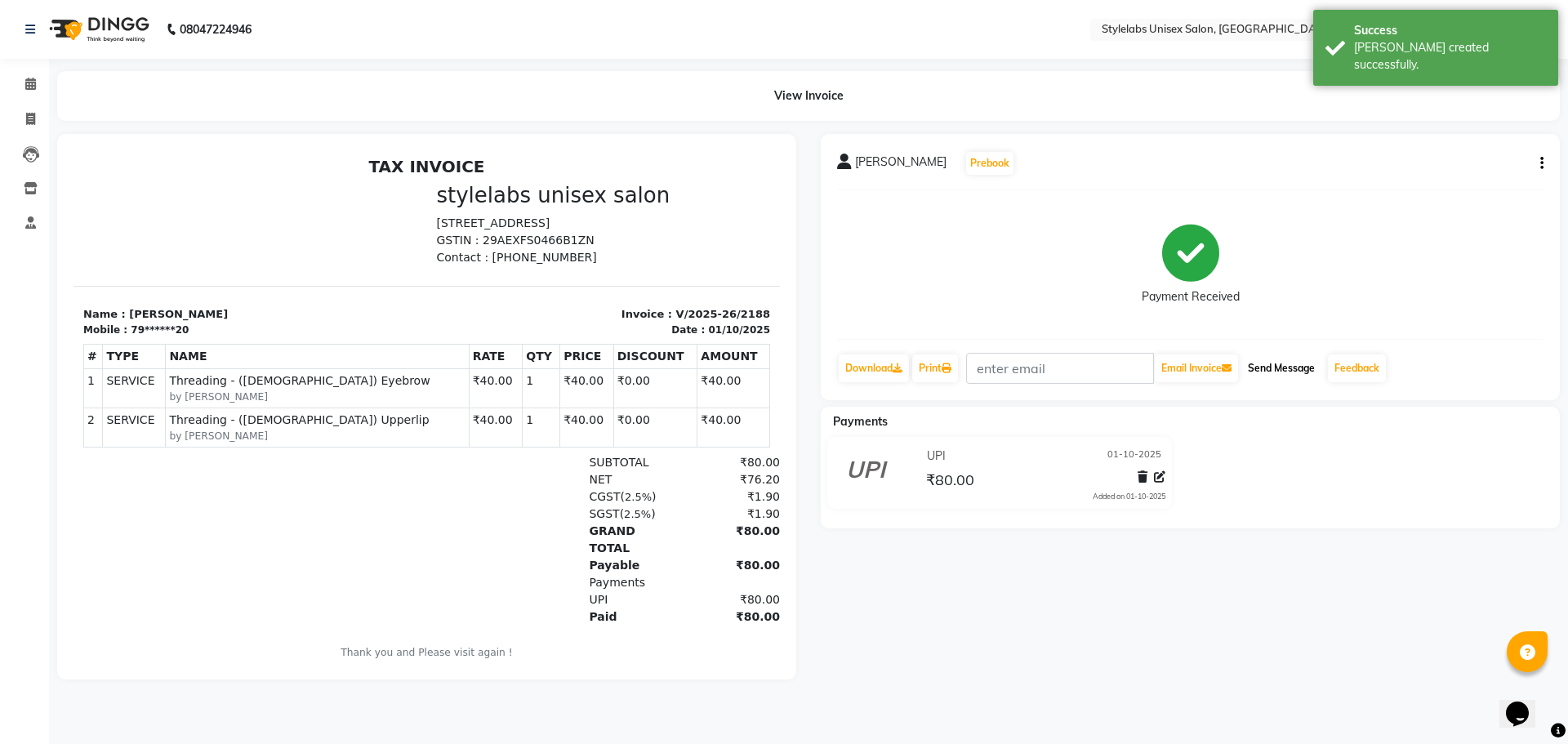
click at [1294, 363] on button "Send Message" at bounding box center [1281, 368] width 80 height 28
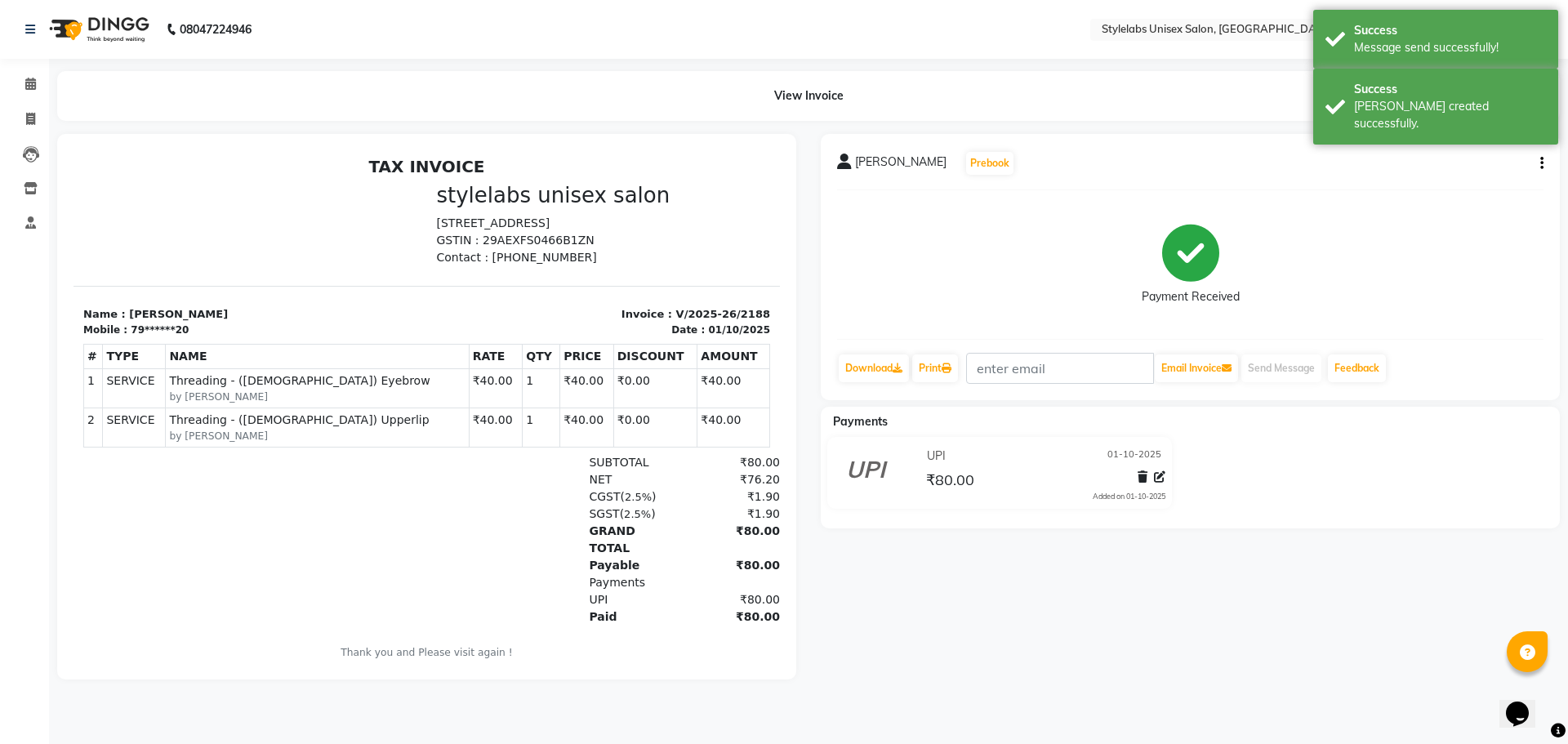
select select "service"
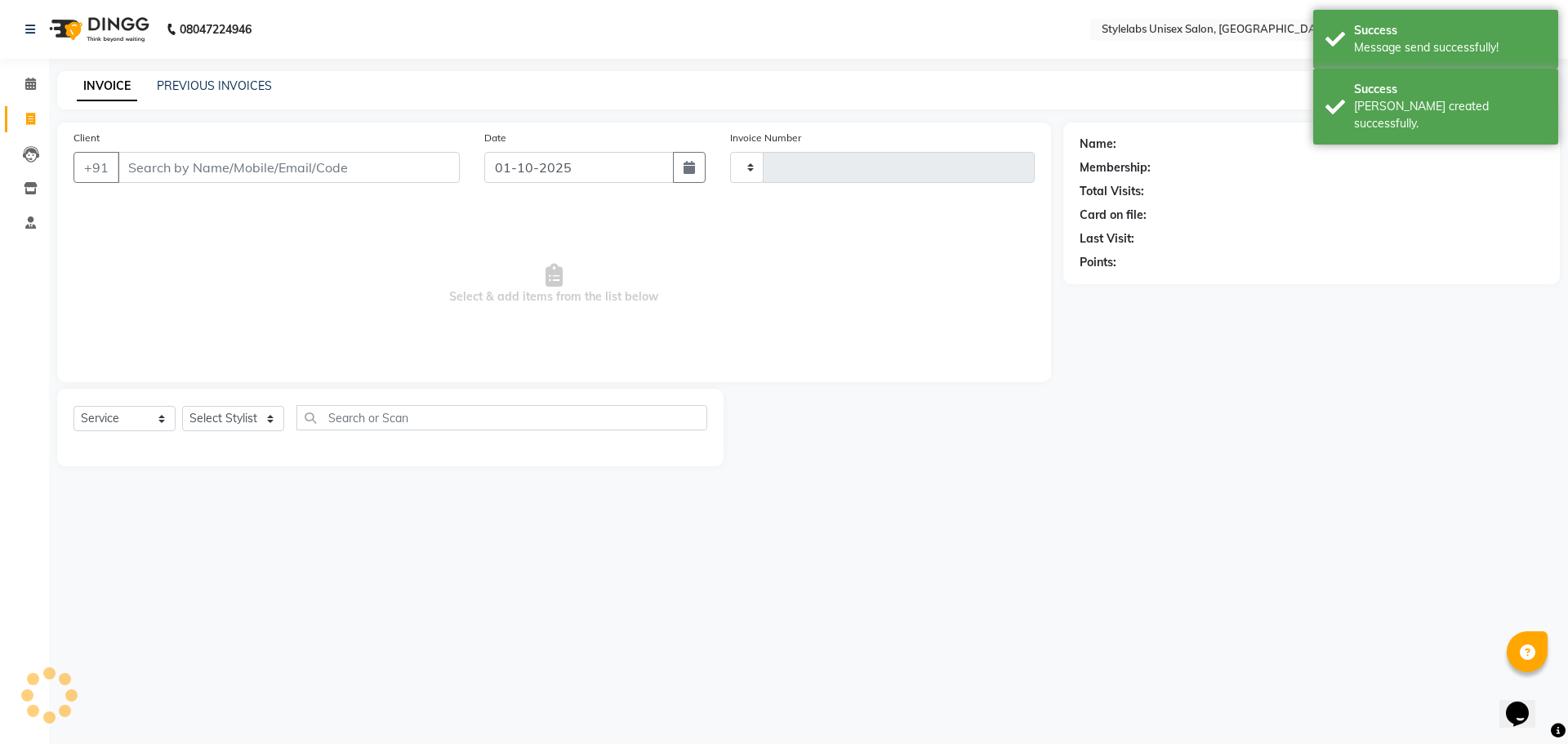
type input "2189"
select select "6674"
